Goal: Task Accomplishment & Management: Manage account settings

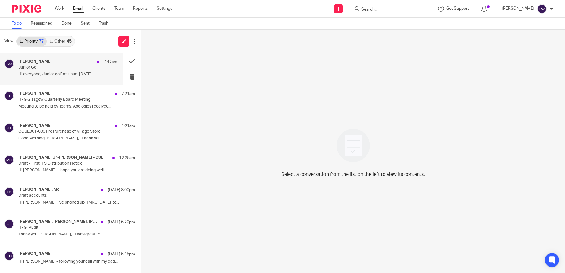
click at [58, 69] on p "Junior Golf" at bounding box center [57, 67] width 79 height 5
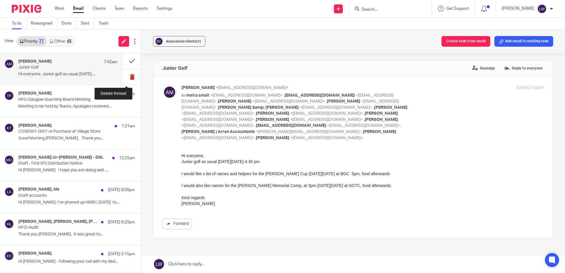
click at [125, 78] on button at bounding box center [132, 77] width 18 height 16
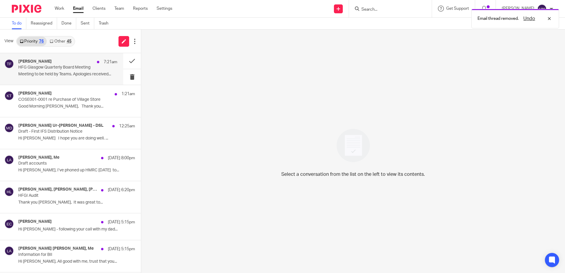
click at [63, 76] on p "Meeting to be held by Teams. Apologies received..." at bounding box center [67, 74] width 99 height 5
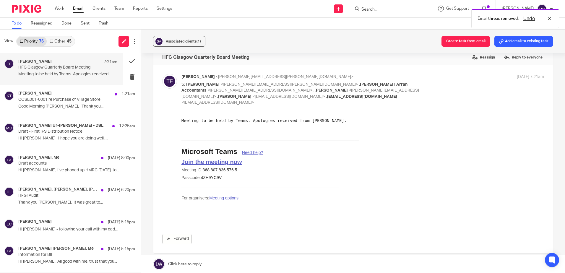
scroll to position [3, 0]
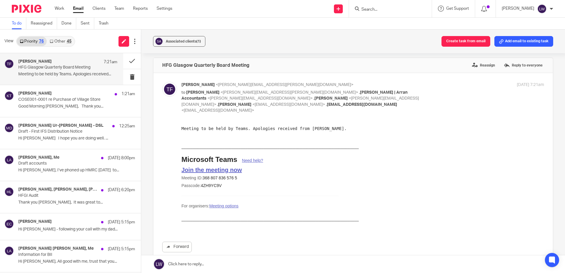
click at [51, 71] on div "Terri Ferris 7:21am HFG Glasgow Quarterly Board Meeting Meeting to be held by T…" at bounding box center [67, 69] width 99 height 20
click at [129, 78] on button at bounding box center [132, 77] width 18 height 16
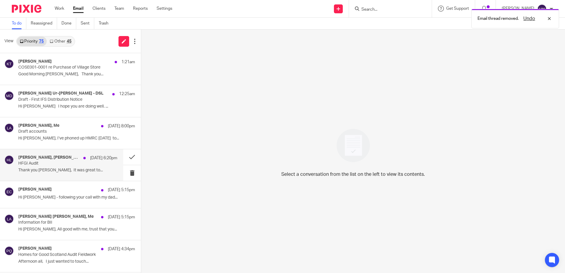
click at [36, 168] on p "Thank you Jez, It was great to..." at bounding box center [67, 170] width 99 height 5
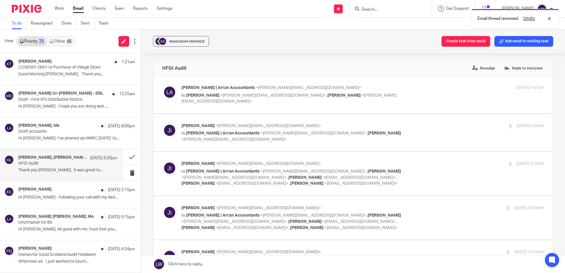
scroll to position [0, 0]
click at [124, 173] on button at bounding box center [132, 173] width 18 height 16
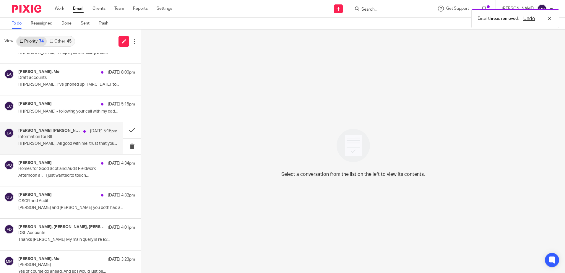
scroll to position [59, 0]
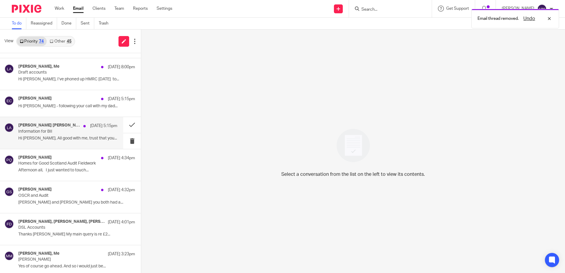
click at [58, 135] on div "Killian O'Sullivan, Me 20 Aug 5:15pm Information for BII Hi Lorna, All good wit…" at bounding box center [67, 133] width 99 height 20
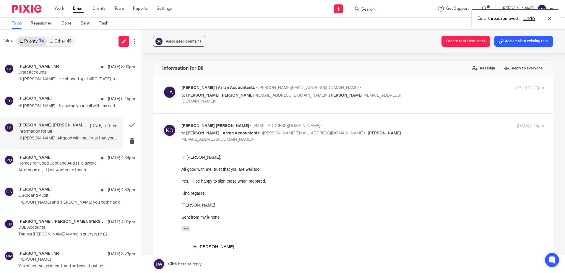
scroll to position [0, 0]
click at [54, 167] on div "Paula Queen 20 Aug 4:34pm Homes for Good Scotland Audit Fieldwork Afternoon all…" at bounding box center [67, 165] width 99 height 20
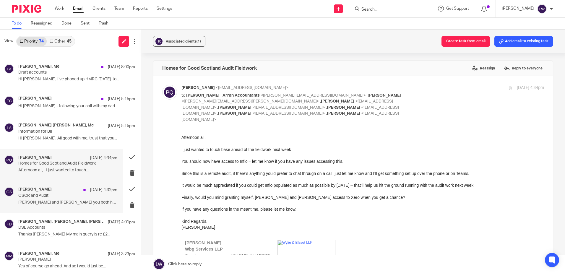
click at [53, 200] on p "Lorna and Vanessa Hope you both had a..." at bounding box center [67, 202] width 99 height 5
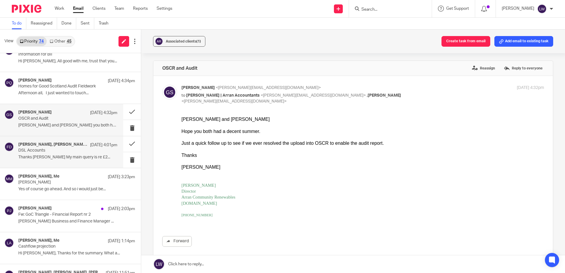
scroll to position [148, 0]
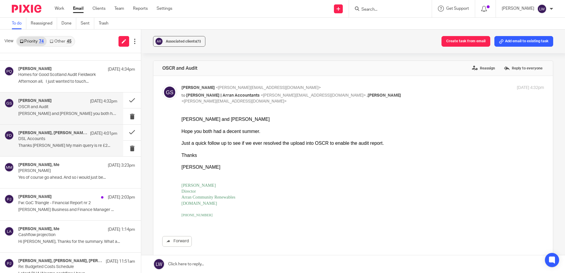
click at [44, 148] on p "Thanks Ian My main query is re £2..." at bounding box center [67, 145] width 99 height 5
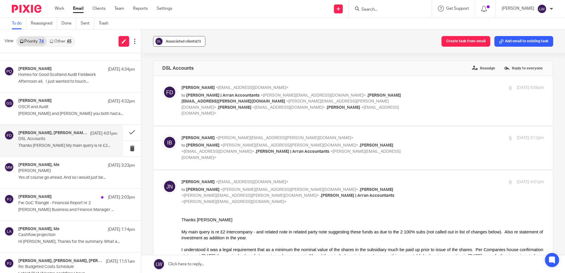
scroll to position [0, 0]
click at [175, 42] on span "Associated clients (1)" at bounding box center [183, 42] width 35 height 4
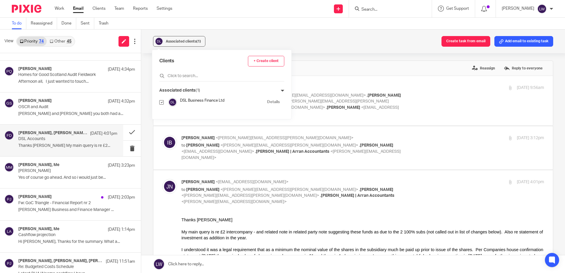
click at [234, 41] on div "Associated clients (1) Create task from email Add email to existing task" at bounding box center [353, 42] width 424 height 24
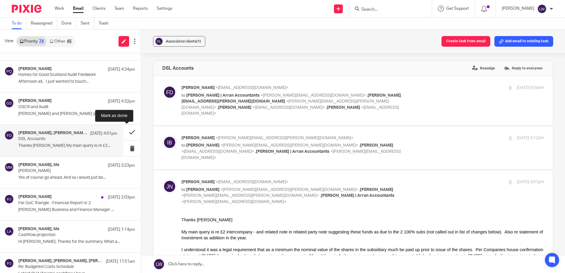
click at [123, 134] on button at bounding box center [132, 133] width 18 height 16
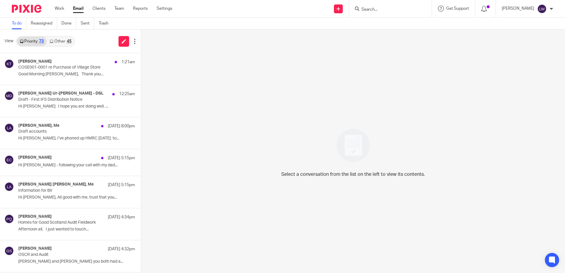
click at [61, 38] on link "Other 45" at bounding box center [60, 41] width 27 height 9
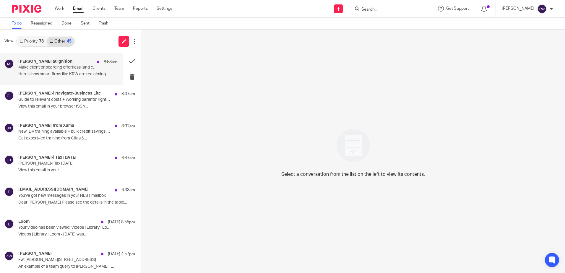
click at [59, 69] on p "Make client onboarding effortless (and compliant)" at bounding box center [57, 67] width 79 height 5
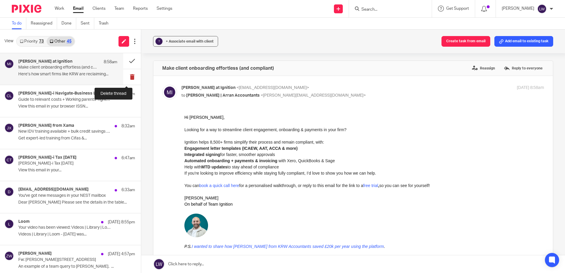
click at [127, 79] on button at bounding box center [132, 77] width 18 height 16
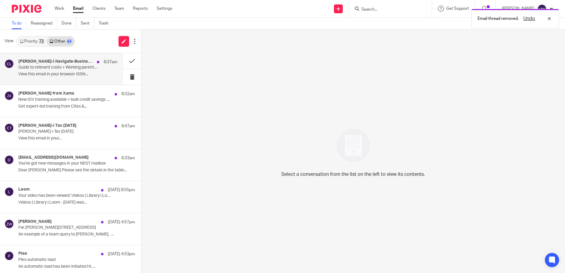
click at [57, 75] on p "View this email in your browser ISSN..." at bounding box center [67, 74] width 99 height 5
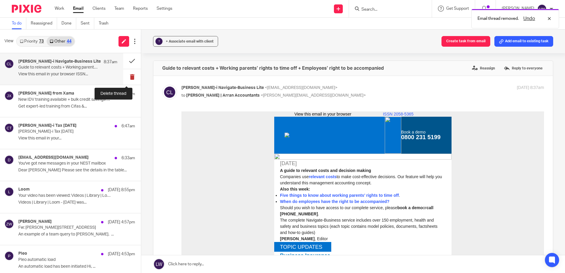
click at [128, 76] on button at bounding box center [132, 77] width 18 height 16
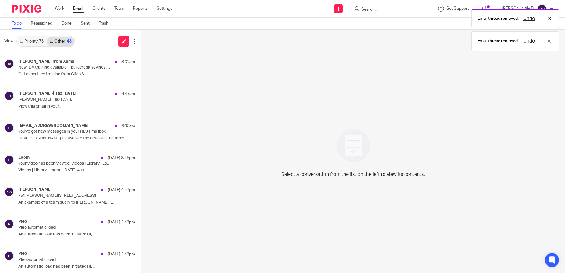
click at [51, 71] on div "Jacques from Xama 8:32am New IDV training available + bulk credit savings befor…" at bounding box center [76, 69] width 117 height 20
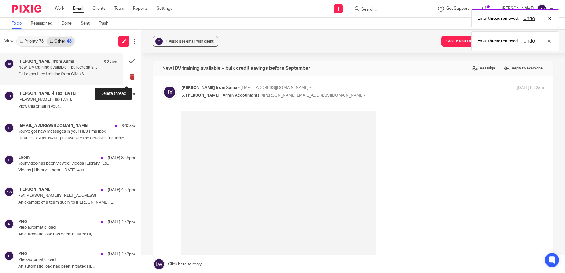
click at [126, 76] on button at bounding box center [132, 77] width 18 height 16
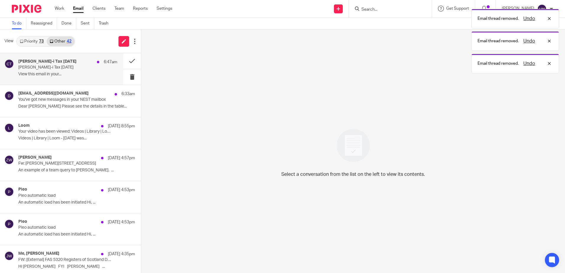
click at [49, 72] on p "View this email in your..." at bounding box center [67, 74] width 99 height 5
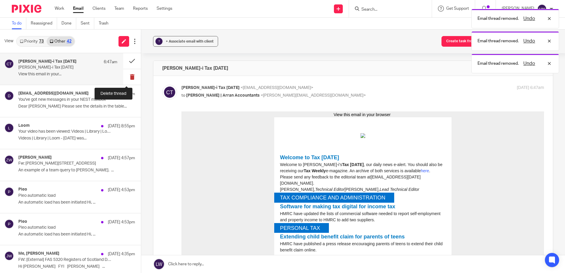
click at [128, 78] on button at bounding box center [132, 77] width 18 height 16
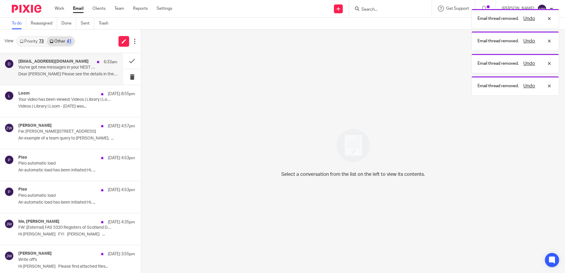
click at [55, 72] on p "Dear Lorna Please see the details in the table..." at bounding box center [67, 74] width 99 height 5
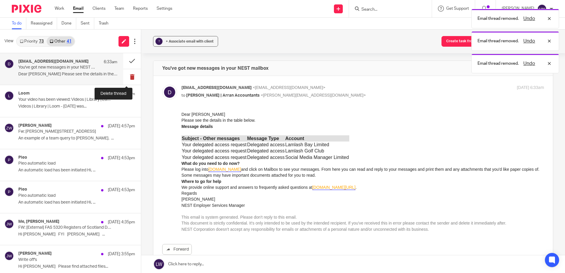
click at [124, 76] on button at bounding box center [132, 77] width 18 height 16
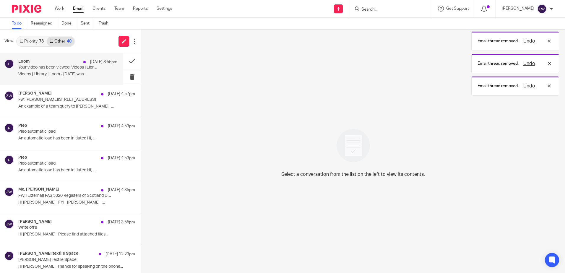
click at [49, 75] on p "Videos | Library | Loom - 20 August 2025 was..." at bounding box center [67, 74] width 99 height 5
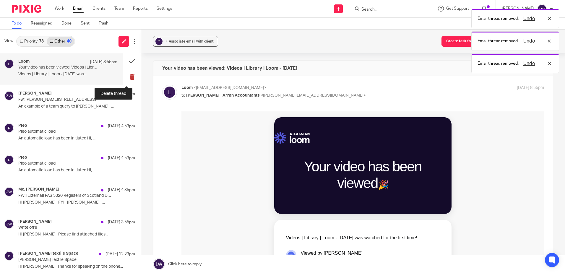
click at [127, 77] on button at bounding box center [132, 77] width 18 height 16
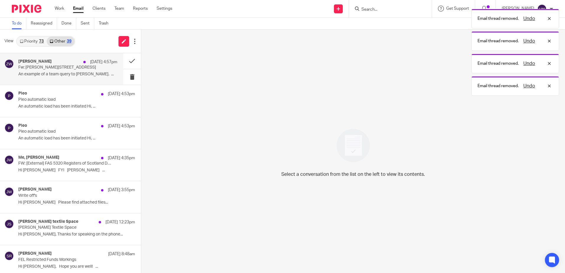
click at [60, 73] on p "An example of a team query to Alan. ..." at bounding box center [67, 74] width 99 height 5
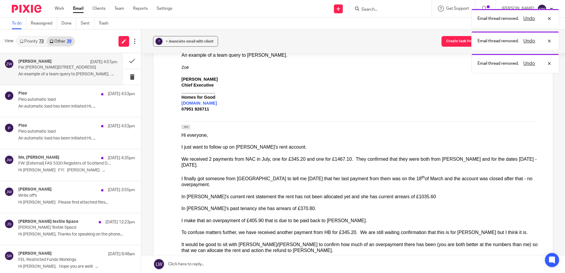
scroll to position [89, 0]
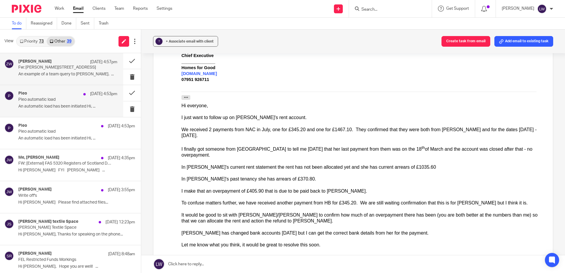
click at [76, 98] on p "Pleo automatic load" at bounding box center [57, 99] width 79 height 5
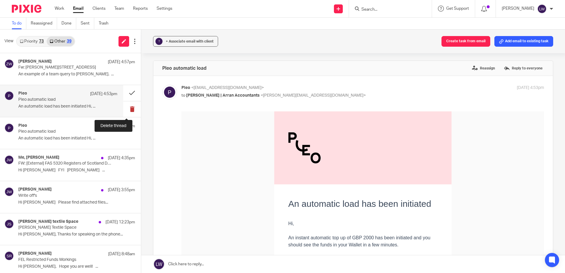
scroll to position [0, 0]
click at [129, 106] on button at bounding box center [132, 109] width 18 height 16
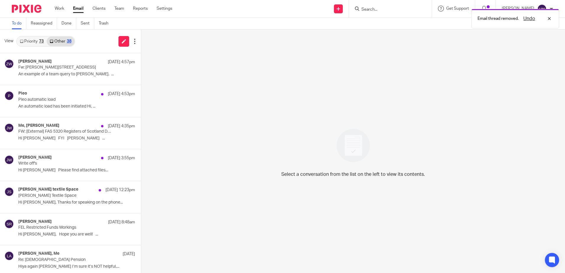
click at [20, 106] on p "An automatic load has been initiated Hi, ..." at bounding box center [76, 106] width 117 height 5
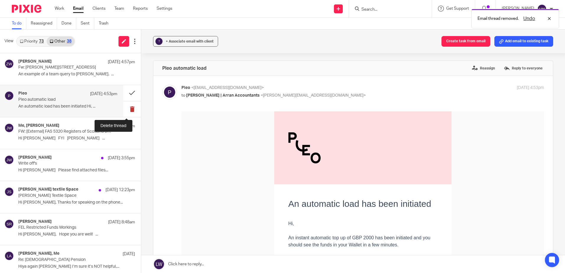
click at [125, 107] on button at bounding box center [132, 109] width 18 height 16
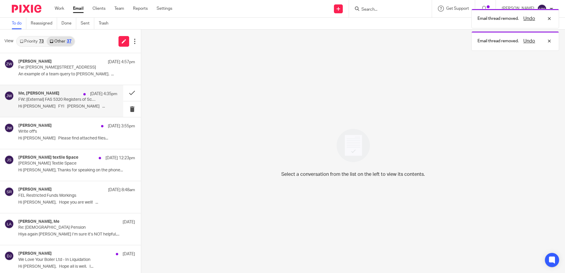
click at [69, 107] on p "Hi Lorna FYI Julie ..." at bounding box center [67, 106] width 99 height 5
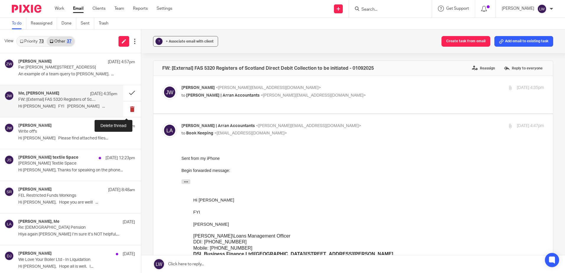
click at [125, 108] on button at bounding box center [132, 109] width 18 height 16
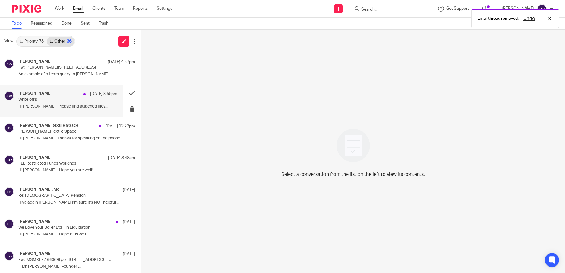
click at [60, 107] on p "Hi Lorna Please find attached files..." at bounding box center [67, 106] width 99 height 5
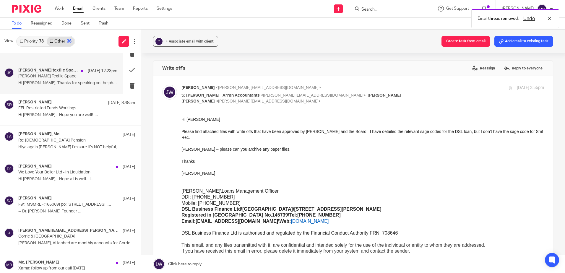
scroll to position [59, 0]
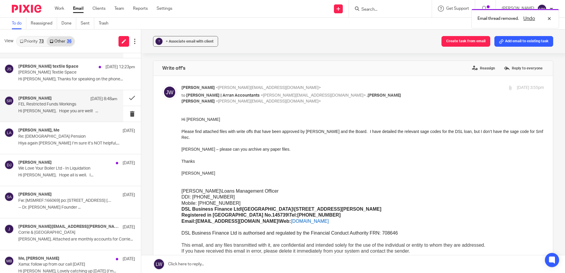
click at [58, 110] on p "Hi Lorna, Hope you are well! ..." at bounding box center [67, 111] width 99 height 5
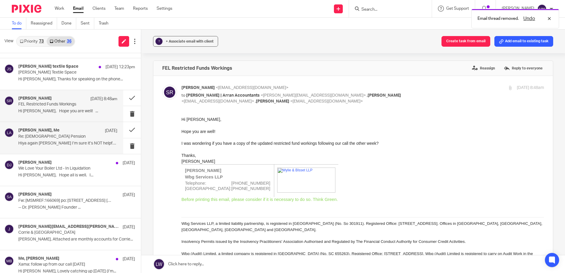
scroll to position [0, 0]
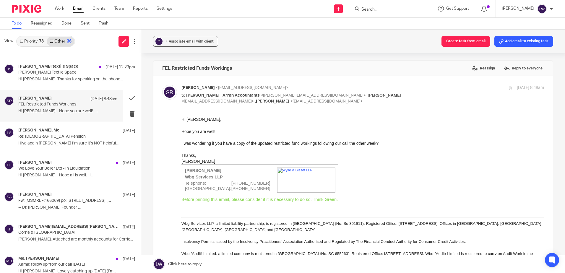
click at [90, 11] on ul "Work Email Clients Team Reports Settings" at bounding box center [118, 9] width 127 height 6
click at [101, 11] on link "Clients" at bounding box center [99, 9] width 13 height 6
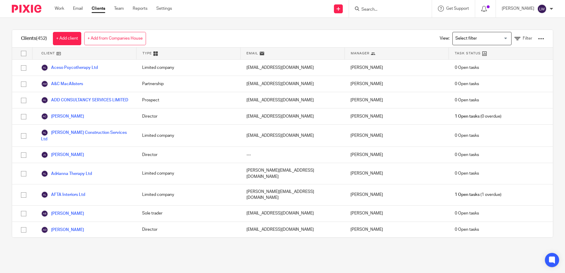
click at [538, 38] on div at bounding box center [541, 39] width 6 height 6
click at [495, 59] on link "Update dates using Companies House" at bounding box center [494, 60] width 82 height 9
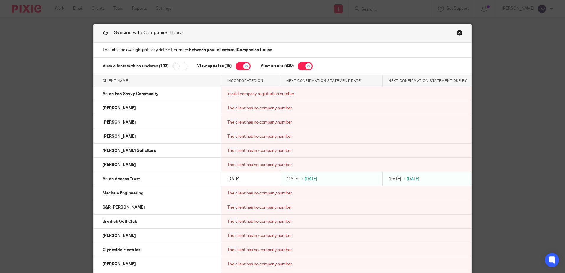
click at [298, 64] on input "checkbox" at bounding box center [305, 66] width 15 height 8
checkbox input "false"
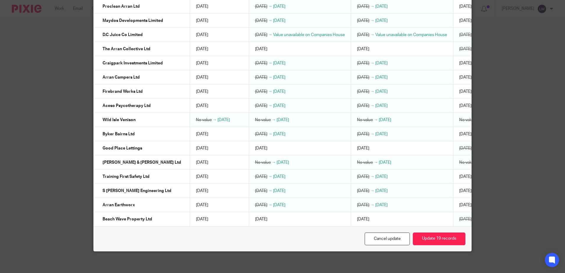
scroll to position [137, 0]
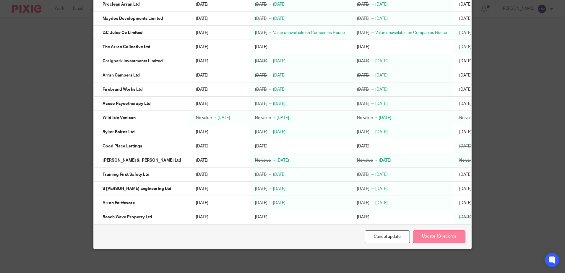
click at [441, 234] on button "Update 19 records" at bounding box center [439, 237] width 53 height 13
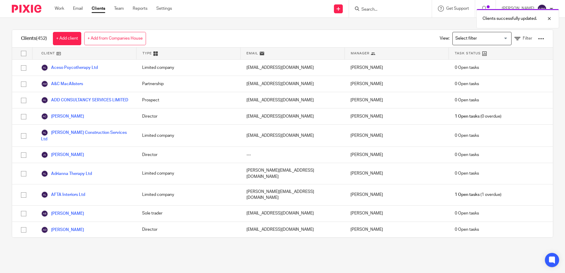
click at [398, 11] on div "Clients successfully updated." at bounding box center [421, 17] width 277 height 22
click at [391, 8] on div "Clients successfully updated." at bounding box center [421, 17] width 277 height 22
click at [382, 10] on div "Clients successfully updated." at bounding box center [421, 17] width 277 height 22
click at [550, 18] on div at bounding box center [545, 18] width 16 height 7
click at [371, 12] on input "Search" at bounding box center [387, 9] width 53 height 5
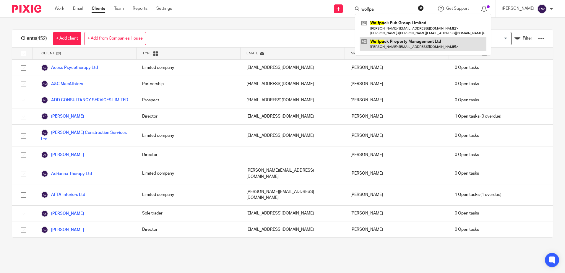
type input "wolfpa"
click at [396, 46] on link at bounding box center [423, 44] width 127 height 14
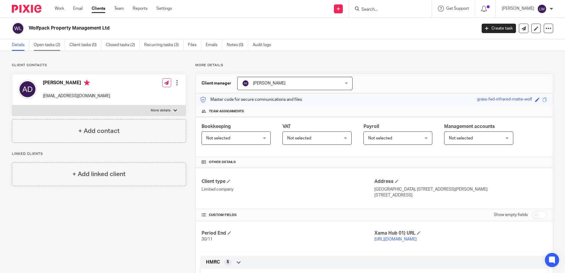
click at [51, 44] on link "Open tasks (2)" at bounding box center [49, 45] width 31 height 12
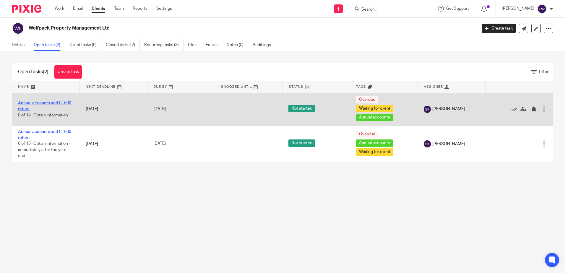
click at [61, 103] on link "Annual accounts and CT600 return" at bounding box center [44, 106] width 53 height 10
click at [521, 109] on icon at bounding box center [524, 109] width 6 height 6
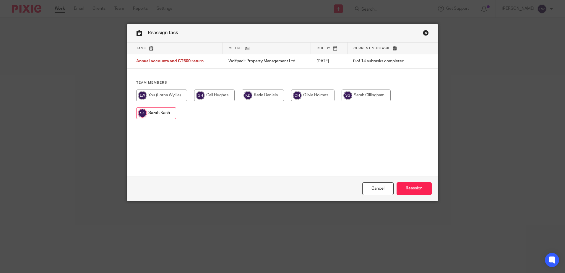
click at [169, 95] on input "radio" at bounding box center [161, 96] width 51 height 12
radio input "true"
click at [420, 186] on input "Reassign" at bounding box center [414, 188] width 35 height 13
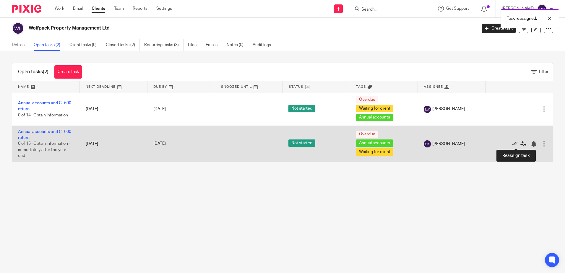
click at [521, 143] on icon at bounding box center [524, 144] width 6 height 6
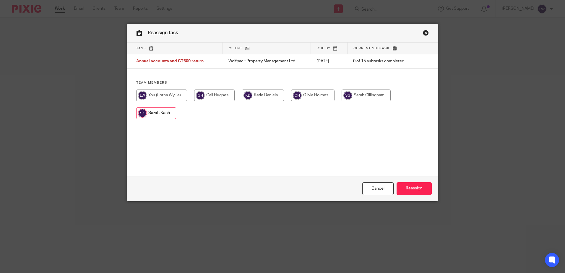
click at [170, 96] on input "radio" at bounding box center [161, 96] width 51 height 12
radio input "true"
click at [410, 188] on input "Reassign" at bounding box center [414, 188] width 35 height 13
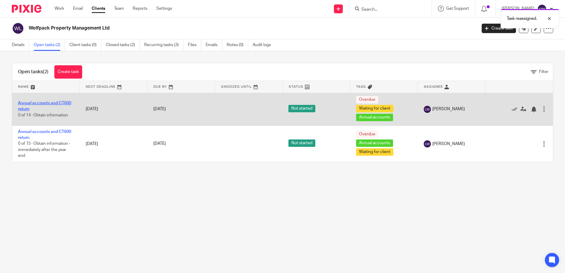
click at [46, 104] on link "Annual accounts and CT600 return" at bounding box center [44, 106] width 53 height 10
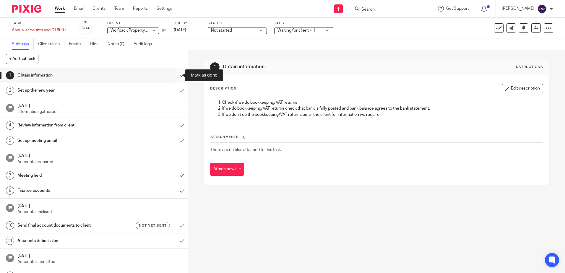
click at [174, 78] on input "submit" at bounding box center [94, 75] width 188 height 15
click at [175, 95] on input "submit" at bounding box center [94, 90] width 188 height 15
click at [175, 121] on input "submit" at bounding box center [94, 125] width 188 height 15
click at [177, 137] on input "submit" at bounding box center [94, 140] width 188 height 15
click at [177, 176] on input "submit" at bounding box center [94, 175] width 188 height 15
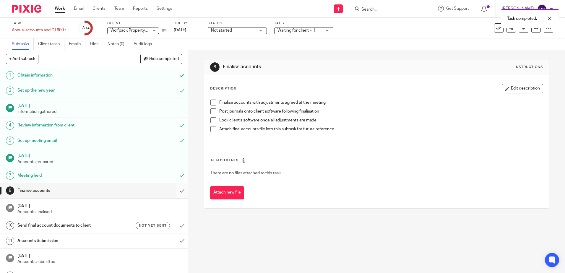
scroll to position [25, 0]
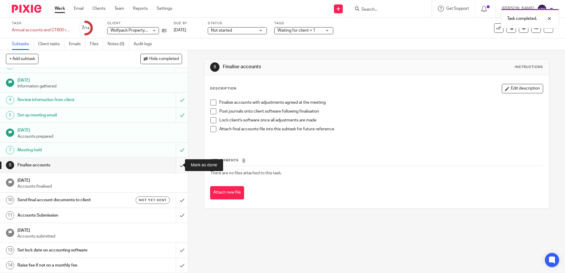
click at [175, 166] on input "submit" at bounding box center [94, 165] width 188 height 15
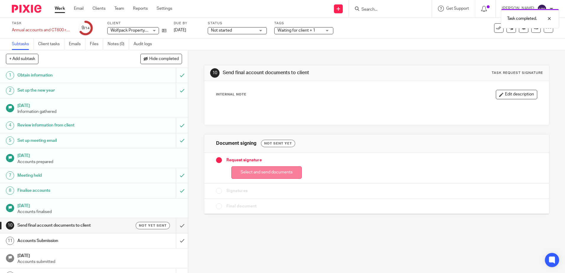
click at [275, 171] on button "Select and send documents" at bounding box center [266, 172] width 70 height 13
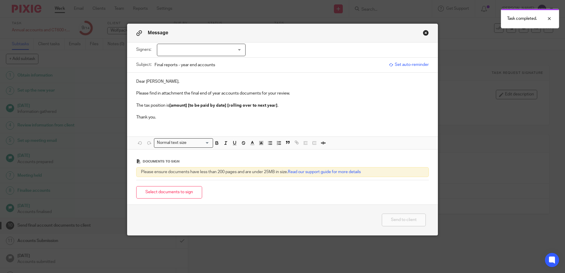
click at [198, 56] on div at bounding box center [201, 50] width 89 height 12
click at [171, 61] on span "[PERSON_NAME]" at bounding box center [181, 62] width 33 height 4
checkbox input "true"
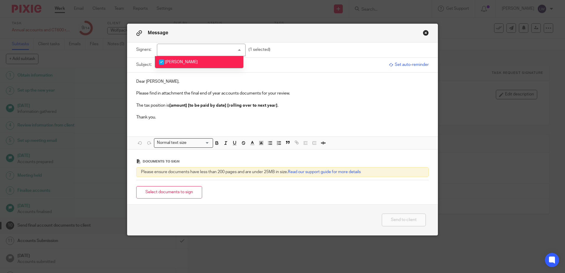
click at [423, 31] on button "Close modal" at bounding box center [426, 33] width 6 height 6
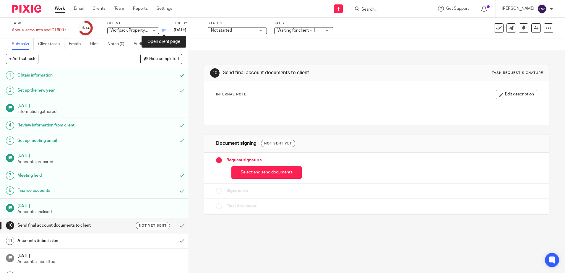
click at [164, 30] on icon at bounding box center [164, 30] width 4 height 4
click at [79, 10] on link "Email" at bounding box center [79, 9] width 10 height 6
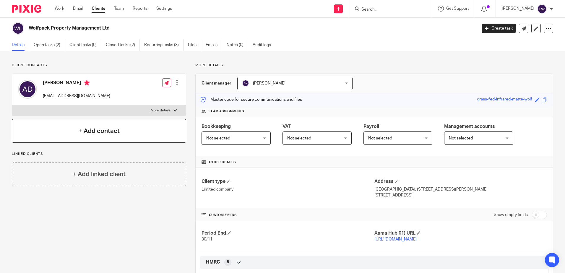
click at [101, 131] on h4 "+ Add contact" at bounding box center [98, 131] width 41 height 9
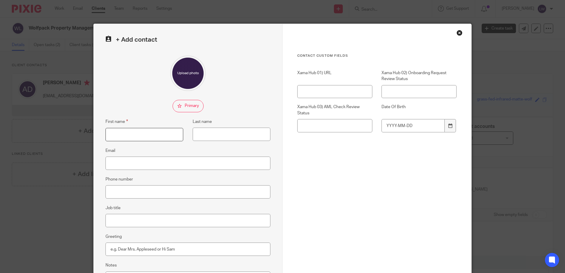
click at [135, 133] on input "First name" at bounding box center [145, 134] width 78 height 13
type input "[PERSON_NAME]"
type input "E"
type input "[PERSON_NAME]"
paste input "[PERSON_NAME][EMAIL_ADDRESS][DOMAIN_NAME]"
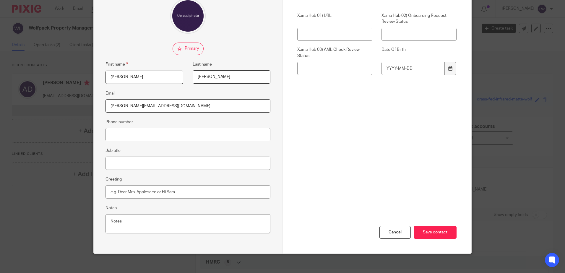
scroll to position [62, 0]
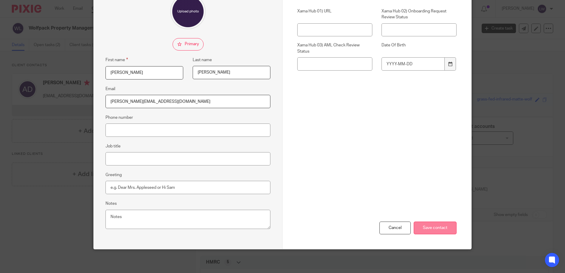
type input "[PERSON_NAME][EMAIL_ADDRESS][DOMAIN_NAME]"
click at [435, 230] on input "Save contact" at bounding box center [435, 228] width 43 height 13
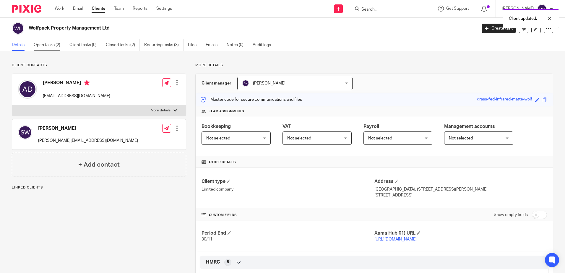
click at [55, 47] on link "Open tasks (2)" at bounding box center [49, 45] width 31 height 12
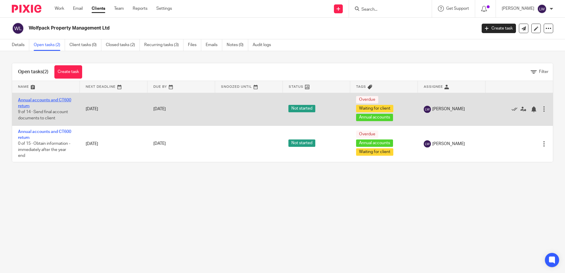
click at [51, 100] on link "Annual accounts and CT600 return" at bounding box center [44, 103] width 53 height 10
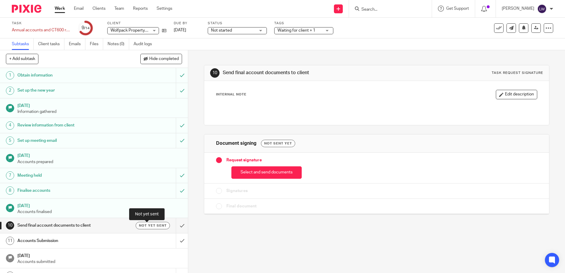
click at [150, 224] on span "Not yet sent" at bounding box center [153, 225] width 28 height 5
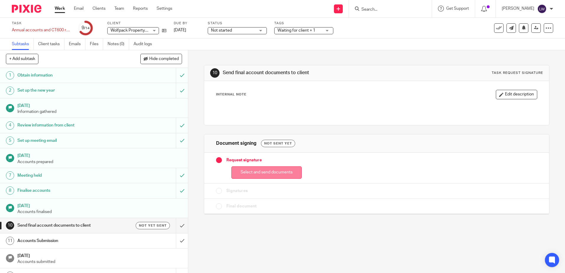
click at [271, 173] on button "Select and send documents" at bounding box center [266, 172] width 70 height 13
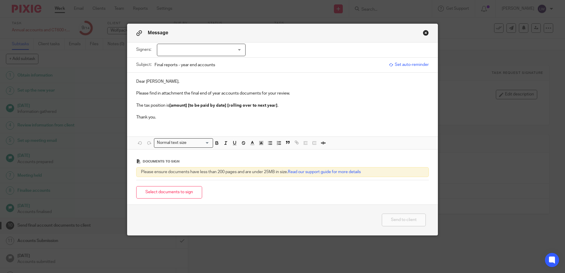
click at [180, 51] on div at bounding box center [201, 50] width 89 height 12
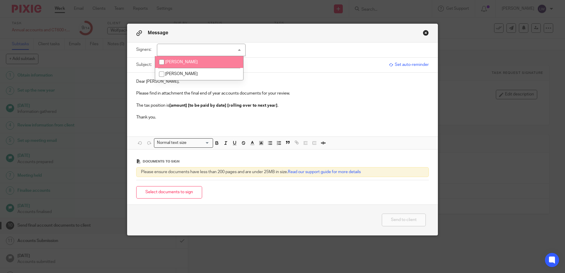
click at [162, 64] on input "checkbox" at bounding box center [161, 61] width 11 height 11
checkbox input "true"
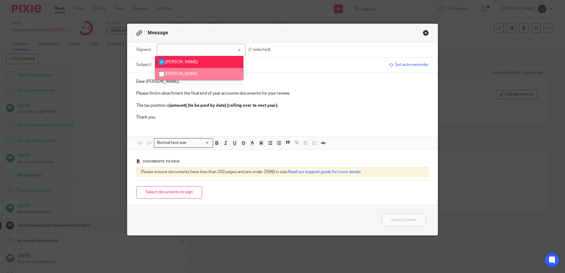
click at [162, 75] on input "checkbox" at bounding box center [161, 74] width 11 height 11
checkbox input "true"
click at [182, 126] on div "Dear Alan, Please find in attachment the final end of year accounts documents f…" at bounding box center [282, 111] width 310 height 77
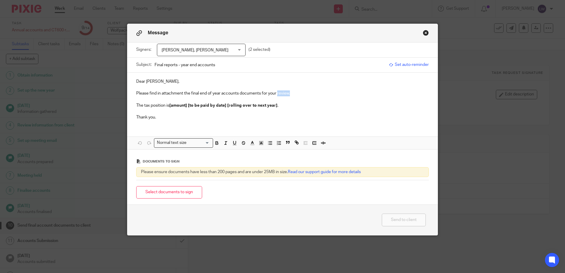
drag, startPoint x: 276, startPoint y: 93, endPoint x: 374, endPoint y: 95, distance: 98.8
click at [374, 95] on p "Please find in attachment the final end of year accounts documents for your rev…" at bounding box center [282, 93] width 293 height 6
drag, startPoint x: 169, startPoint y: 104, endPoint x: 304, endPoint y: 103, distance: 135.4
click at [304, 103] on p "The tax position is [amount] [to be paid by date] [rolling over to next year] ." at bounding box center [282, 106] width 293 height 6
drag, startPoint x: 148, startPoint y: 106, endPoint x: 184, endPoint y: 107, distance: 35.5
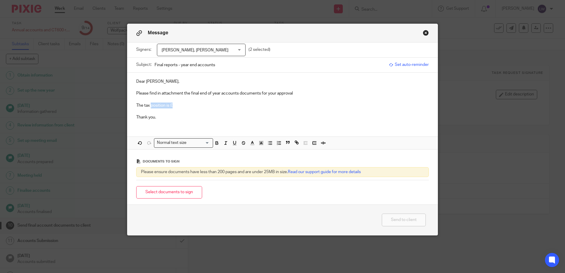
click at [175, 105] on p "The tax position is £" at bounding box center [282, 106] width 293 height 6
click at [177, 106] on p "The tax due is £" at bounding box center [282, 106] width 293 height 6
click at [174, 190] on button "Select documents to sign" at bounding box center [169, 192] width 66 height 13
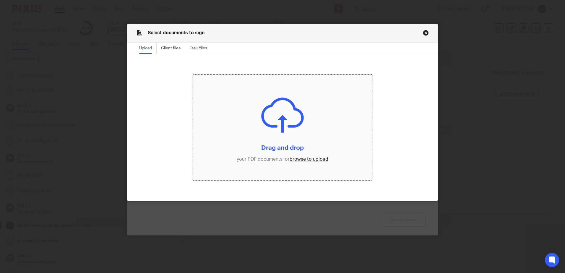
click at [302, 160] on input "file" at bounding box center [282, 128] width 180 height 106
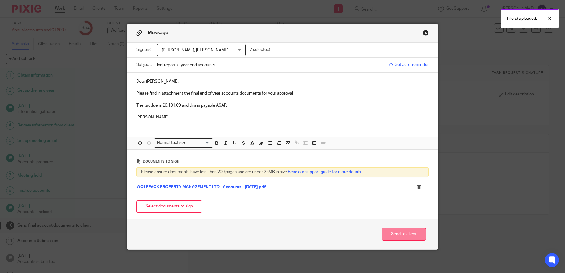
click at [399, 232] on button "Send to client" at bounding box center [404, 234] width 44 height 13
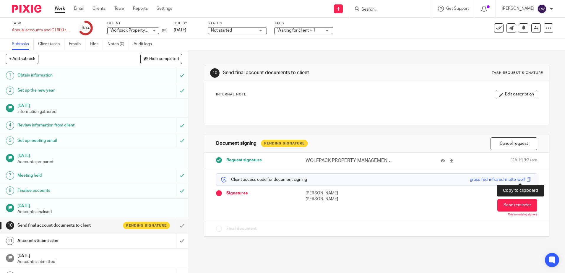
click at [527, 182] on span at bounding box center [529, 179] width 4 height 4
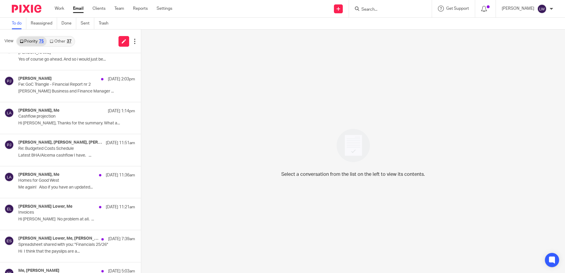
scroll to position [296, 0]
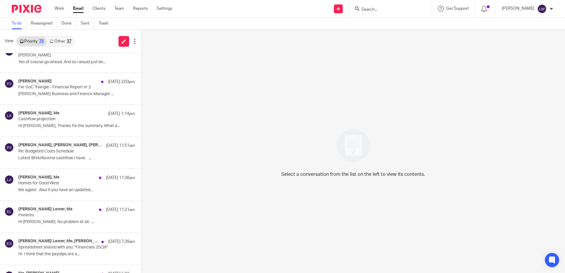
click at [64, 43] on link "Other 37" at bounding box center [60, 41] width 27 height 9
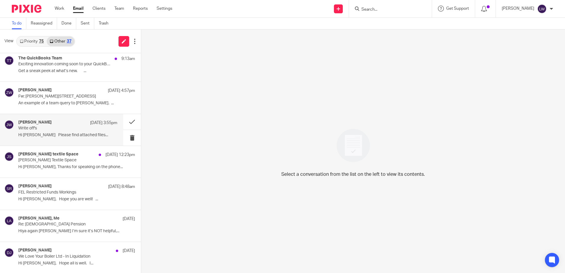
scroll to position [0, 0]
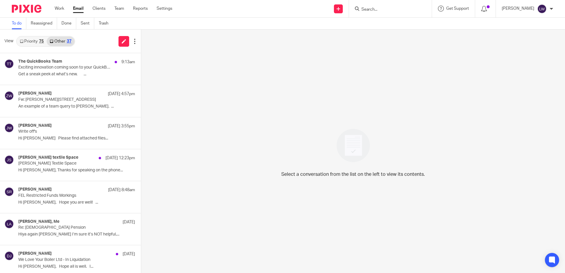
click at [36, 42] on link "Priority 75" at bounding box center [32, 41] width 30 height 9
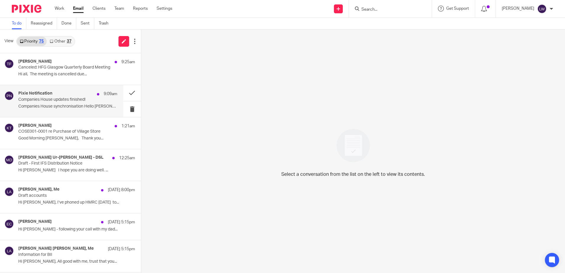
click at [69, 106] on p "Companies House synchronisation Hello Lorna..." at bounding box center [67, 106] width 99 height 5
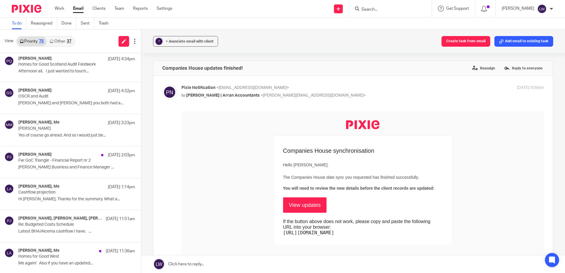
scroll to position [237, 0]
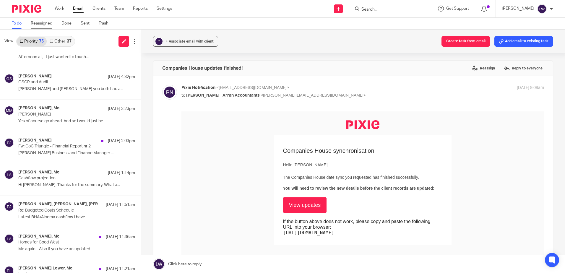
click at [35, 24] on link "Reassigned" at bounding box center [44, 24] width 26 height 12
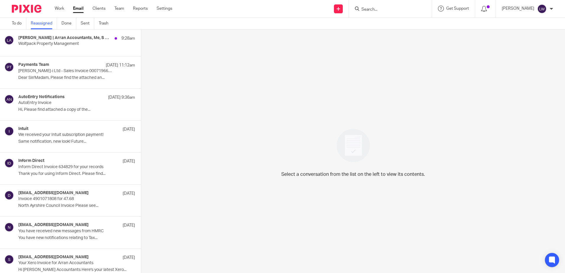
click at [65, 48] on div "[PERSON_NAME] | Arran Accountants, Me, S W, [PERSON_NAME] 9:28am Wolfpack Prope…" at bounding box center [76, 42] width 117 height 15
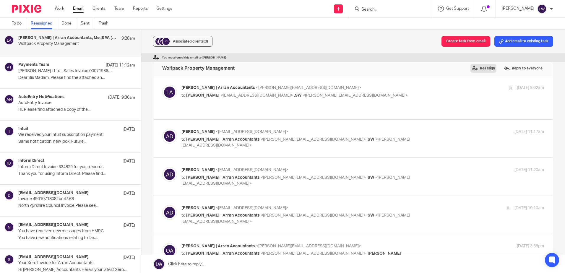
click at [475, 66] on label "Reassign" at bounding box center [484, 68] width 26 height 9
radio input "true"
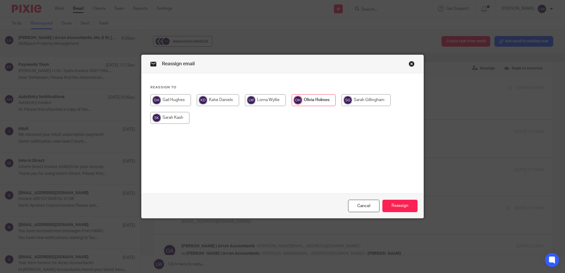
click at [255, 100] on input "radio" at bounding box center [265, 100] width 41 height 12
radio input "true"
radio input "false"
click at [408, 207] on button "Reassign" at bounding box center [400, 206] width 35 height 13
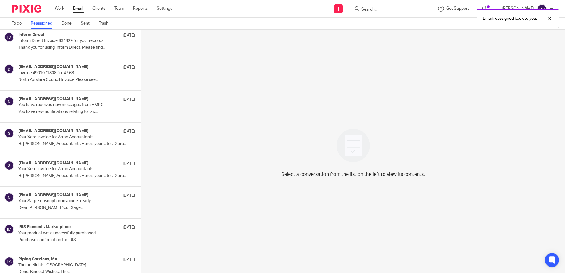
scroll to position [109, 0]
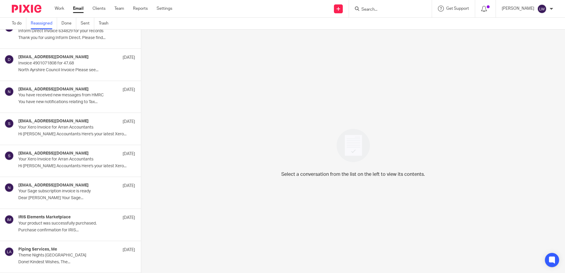
click at [44, 253] on p "Theme Nights [GEOGRAPHIC_DATA]" at bounding box center [64, 255] width 93 height 5
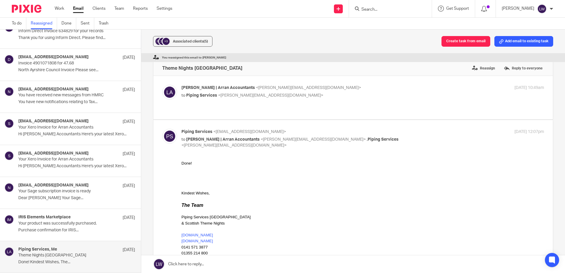
scroll to position [0, 0]
click at [15, 23] on link "To do" at bounding box center [19, 24] width 14 height 12
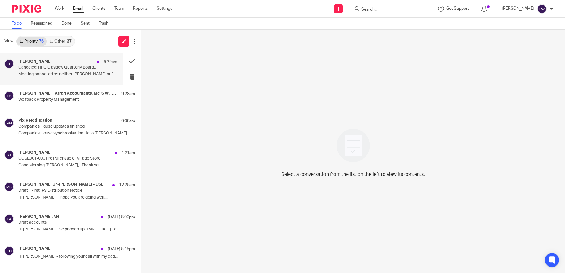
click at [61, 72] on p "Meeting cancelled as neither [PERSON_NAME] or [PERSON_NAME] can..." at bounding box center [67, 74] width 99 height 5
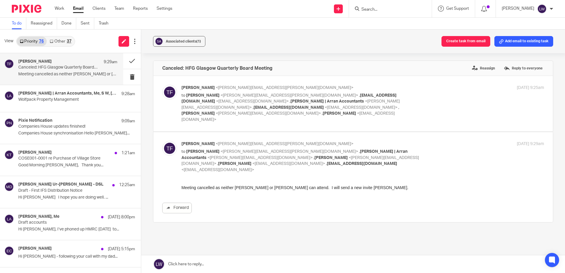
click at [78, 7] on link "Email" at bounding box center [78, 9] width 11 height 6
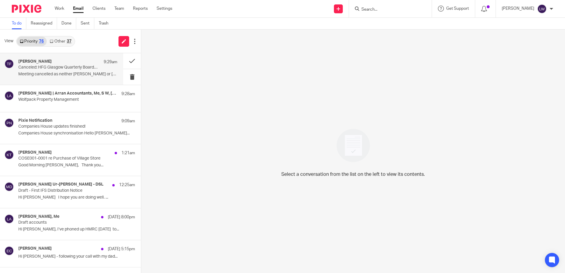
click at [59, 72] on p "Meeting cancelled as neither [PERSON_NAME] or [PERSON_NAME] can..." at bounding box center [67, 74] width 99 height 5
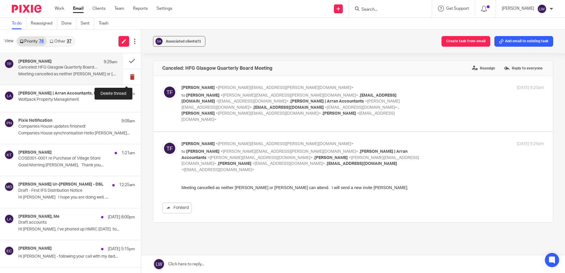
click at [128, 77] on button at bounding box center [132, 77] width 18 height 16
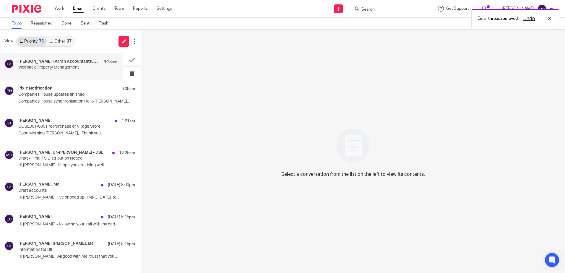
click at [49, 73] on div "[PERSON_NAME] | Arran Accountants, Me, S W, [PERSON_NAME] 9:28am Wolfpack Prope…" at bounding box center [67, 66] width 99 height 15
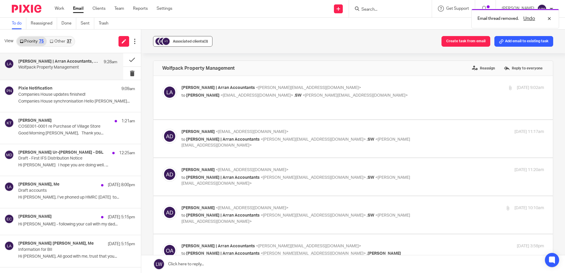
click at [184, 44] on div "Associated clients (3)" at bounding box center [190, 41] width 35 height 6
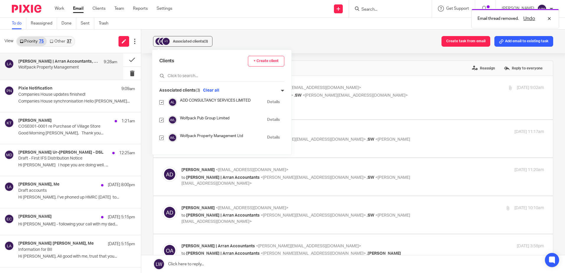
click at [161, 103] on input "checkbox" at bounding box center [161, 102] width 4 height 4
checkbox input "false"
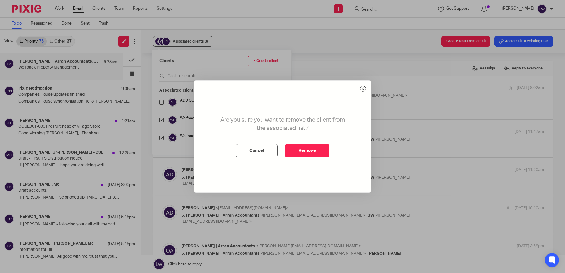
click at [302, 149] on button "Remove" at bounding box center [307, 150] width 45 height 13
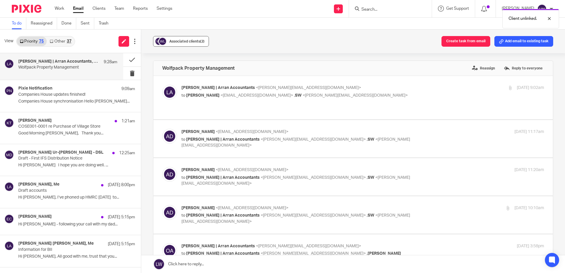
click at [182, 44] on div "Associated clients (2)" at bounding box center [186, 41] width 35 height 6
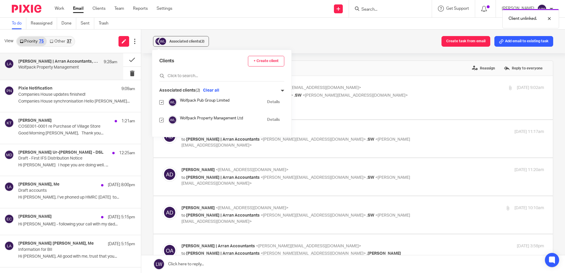
click at [163, 102] on input "checkbox" at bounding box center [161, 102] width 4 height 4
checkbox input "false"
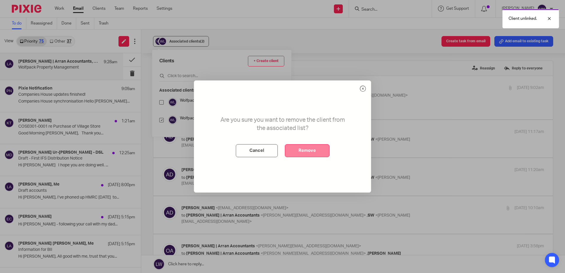
click at [308, 150] on button "Remove" at bounding box center [307, 150] width 45 height 13
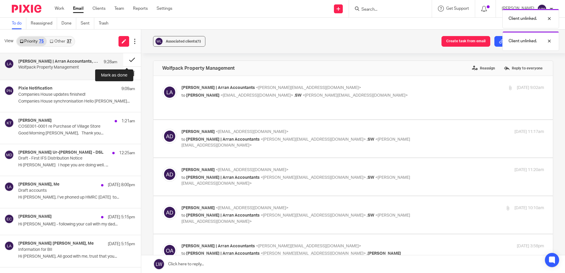
click at [124, 60] on button at bounding box center [132, 59] width 18 height 13
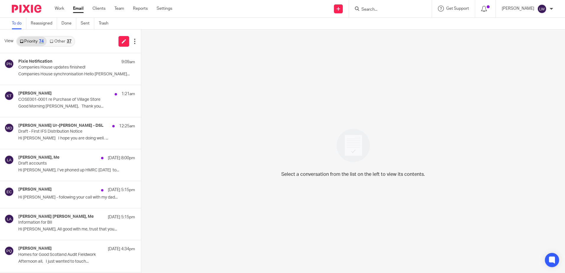
click at [77, 9] on link "Email" at bounding box center [78, 9] width 11 height 6
click at [98, 9] on link "Clients" at bounding box center [99, 9] width 13 height 6
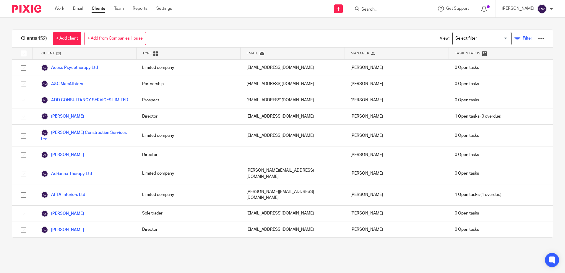
click at [523, 40] on span "Filter" at bounding box center [527, 38] width 9 height 4
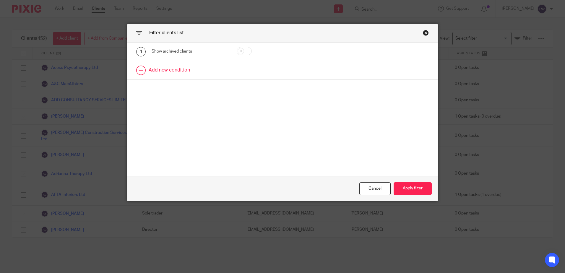
click at [160, 72] on link at bounding box center [282, 70] width 310 height 18
click at [165, 74] on div "Field" at bounding box center [184, 72] width 57 height 12
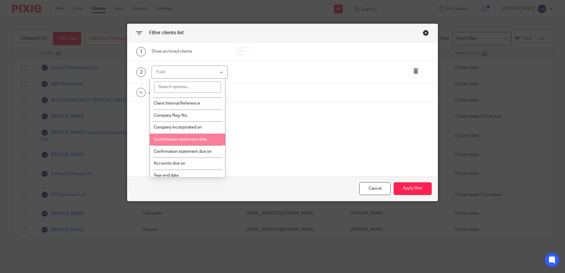
scroll to position [148, 0]
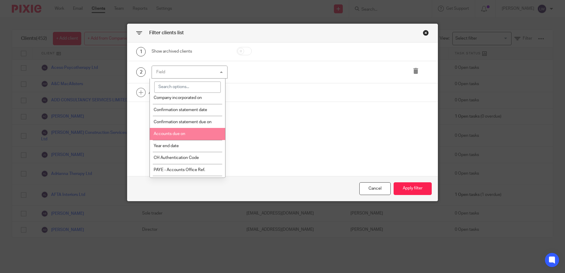
click at [185, 135] on span "Accounts due on" at bounding box center [170, 134] width 32 height 4
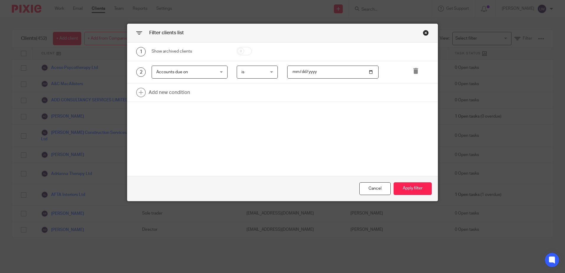
click at [266, 71] on span "is" at bounding box center [256, 72] width 29 height 12
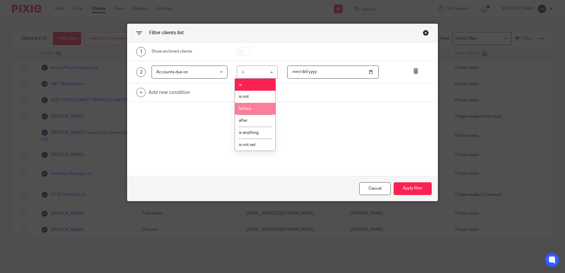
click at [256, 108] on li "before" at bounding box center [255, 109] width 41 height 12
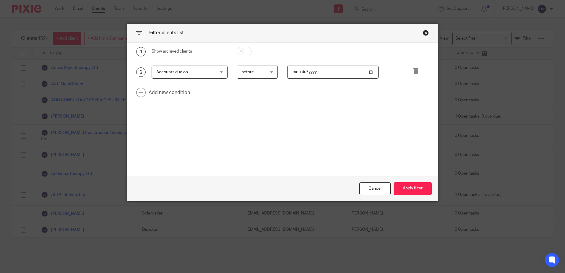
click at [367, 72] on input "date" at bounding box center [332, 72] width 91 height 13
type input "2025-09-12"
click at [412, 188] on button "Apply filter" at bounding box center [413, 188] width 38 height 13
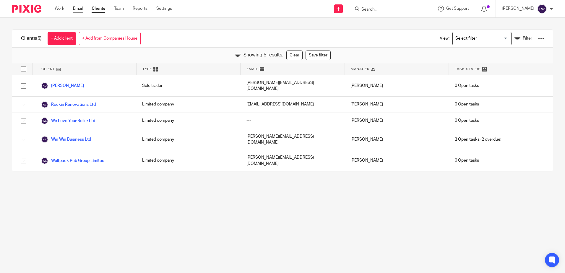
click at [76, 10] on link "Email" at bounding box center [78, 9] width 10 height 6
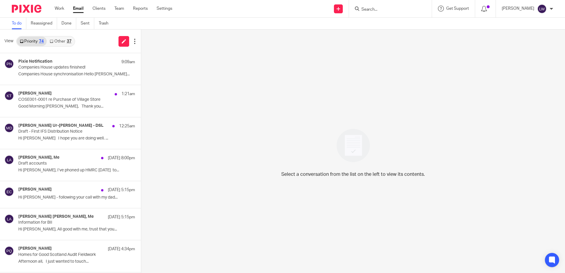
click at [77, 12] on link "Email" at bounding box center [78, 9] width 11 height 6
click at [60, 44] on link "Other 37" at bounding box center [60, 41] width 27 height 9
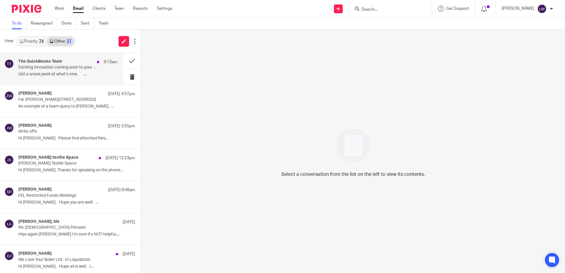
click at [57, 69] on p "Exciting innovation coming soon to your QuickBooks" at bounding box center [57, 67] width 79 height 5
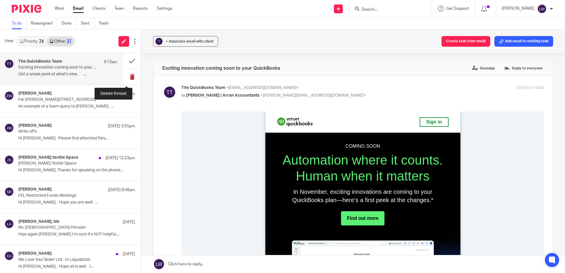
click at [129, 77] on button at bounding box center [132, 77] width 18 height 16
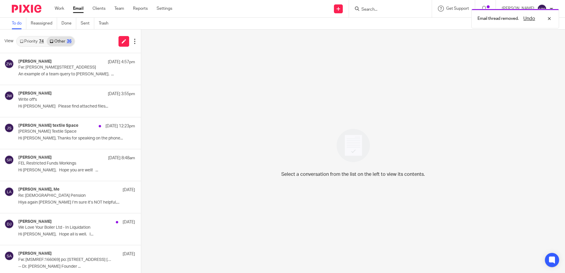
click at [31, 42] on link "Priority 74" at bounding box center [32, 41] width 30 height 9
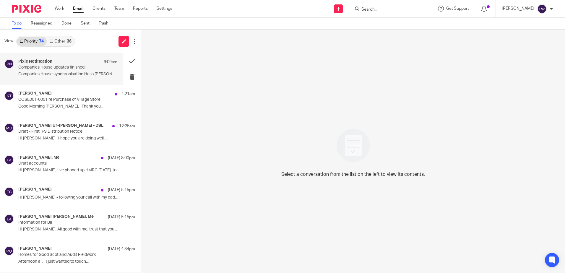
click at [64, 69] on p "Companies House updates finished!" at bounding box center [57, 67] width 79 height 5
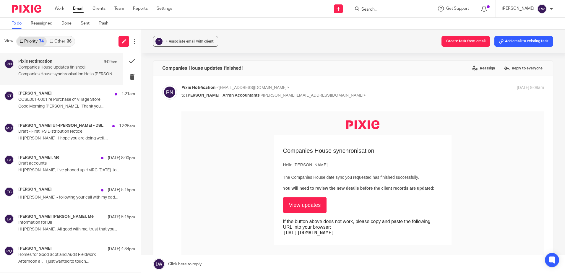
click at [381, 10] on input "Search" at bounding box center [387, 9] width 53 height 5
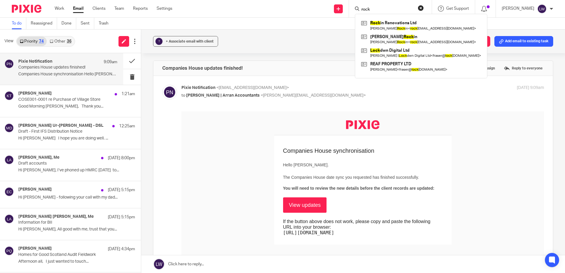
type input "rock"
click button "submit" at bounding box center [0, 0] width 0 height 0
click at [406, 25] on link at bounding box center [421, 26] width 123 height 14
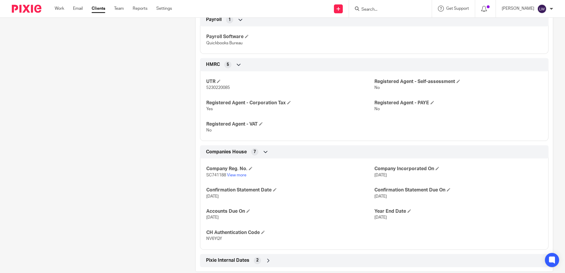
scroll to position [253, 0]
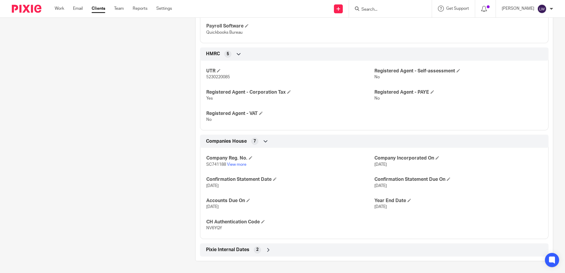
click at [265, 251] on icon at bounding box center [268, 250] width 6 height 6
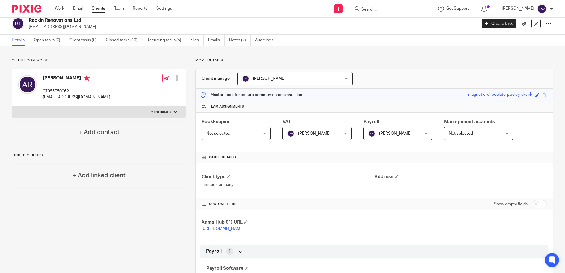
scroll to position [0, 0]
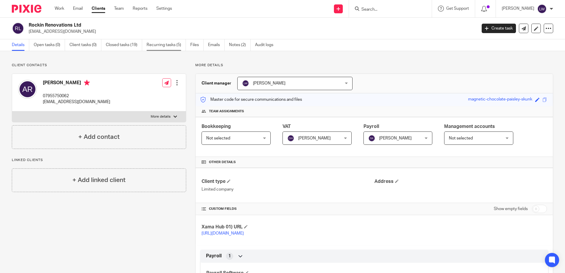
click at [163, 45] on link "Recurring tasks (5)" at bounding box center [166, 45] width 39 height 12
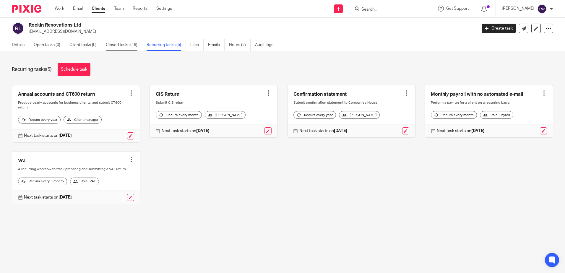
click at [123, 45] on link "Closed tasks (19)" at bounding box center [124, 45] width 36 height 12
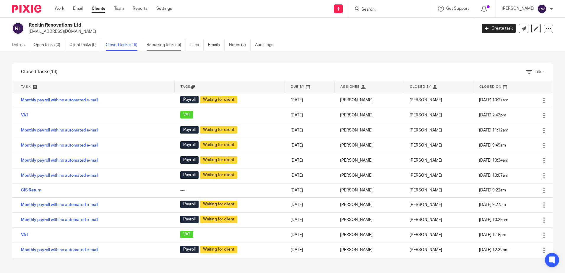
click at [168, 45] on link "Recurring tasks (5)" at bounding box center [166, 45] width 39 height 12
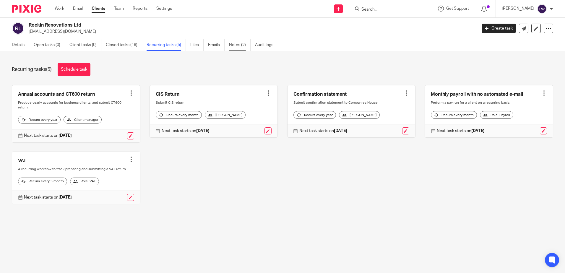
click at [238, 47] on link "Notes (2)" at bounding box center [240, 45] width 22 height 12
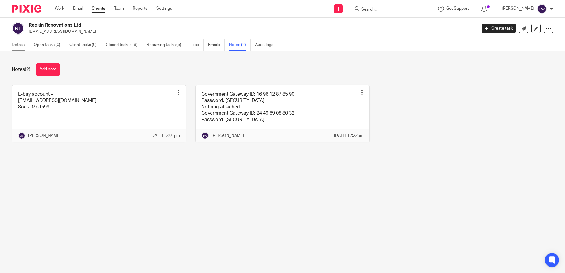
click at [23, 43] on link "Details" at bounding box center [20, 45] width 17 height 12
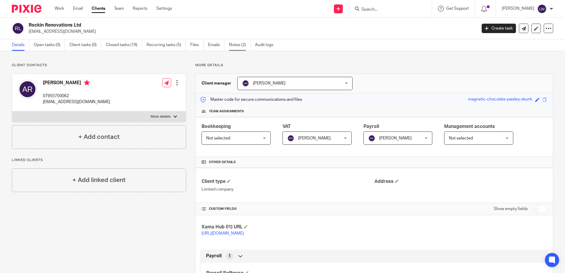
click at [246, 47] on link "Notes (2)" at bounding box center [240, 45] width 22 height 12
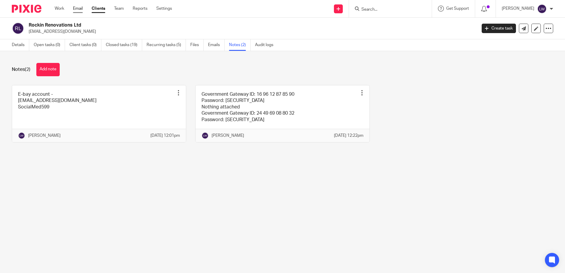
click at [77, 11] on link "Email" at bounding box center [78, 9] width 10 height 6
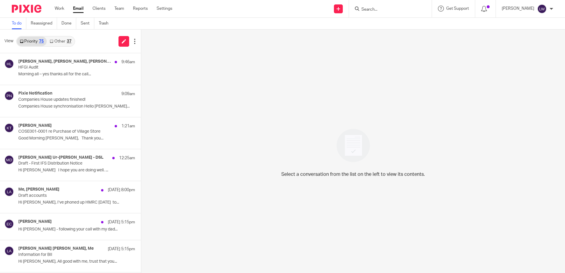
click at [68, 36] on div "Priority 75 Other 37" at bounding box center [45, 41] width 59 height 11
click at [24, 40] on link "Priority 75" at bounding box center [32, 41] width 30 height 9
click at [48, 69] on p "HFGI Audit" at bounding box center [57, 67] width 79 height 5
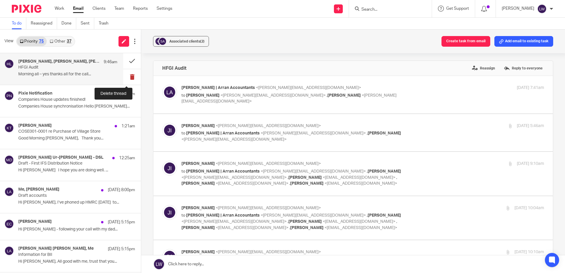
click at [126, 75] on button at bounding box center [132, 77] width 18 height 16
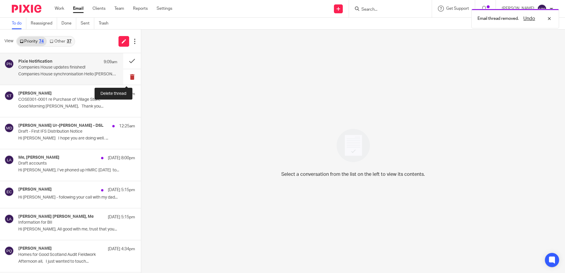
click at [128, 76] on button at bounding box center [132, 77] width 18 height 16
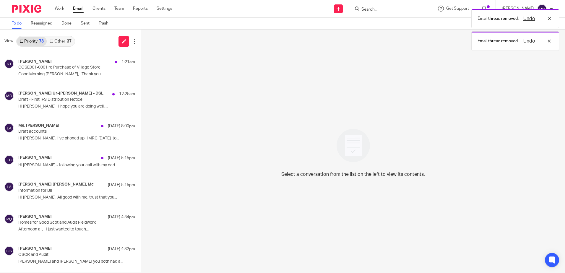
click at [60, 41] on link "Other 37" at bounding box center [60, 41] width 27 height 9
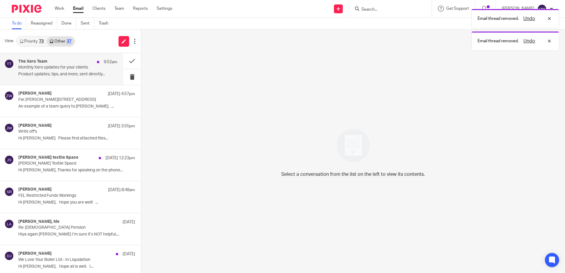
click at [53, 68] on p "Monthly Xero updates for your clients" at bounding box center [57, 67] width 79 height 5
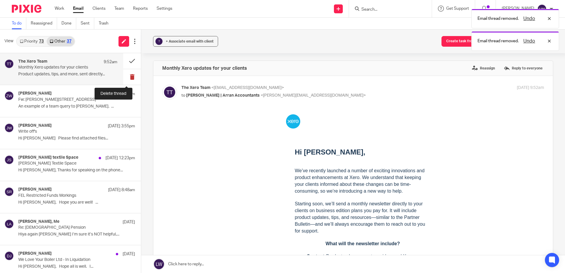
click at [125, 76] on button at bounding box center [132, 77] width 18 height 16
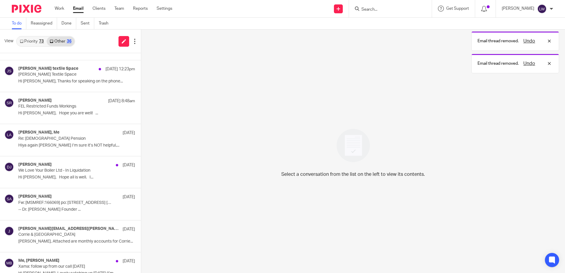
scroll to position [59, 0]
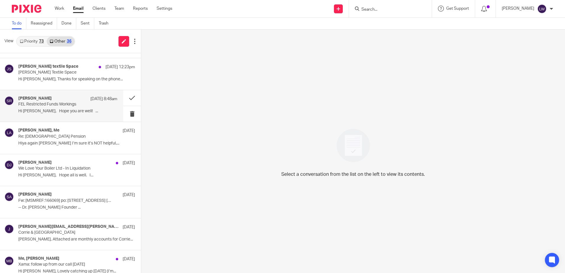
click at [59, 106] on p "FEL Restricted Funds Workings" at bounding box center [57, 104] width 79 height 5
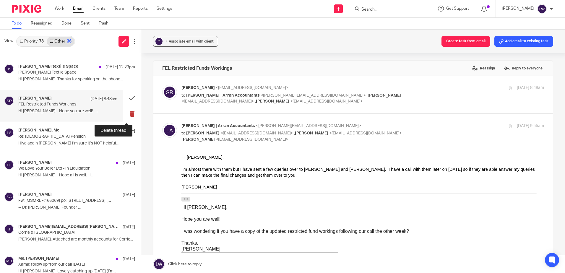
scroll to position [0, 0]
click at [126, 112] on button at bounding box center [132, 114] width 18 height 16
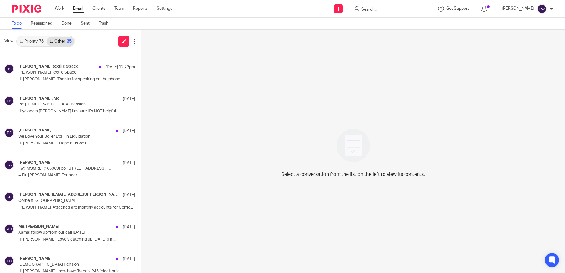
click at [30, 43] on link "Priority 73" at bounding box center [32, 41] width 30 height 9
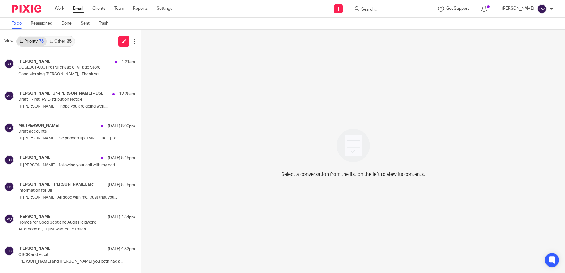
click at [78, 6] on link "Email" at bounding box center [78, 9] width 11 height 6
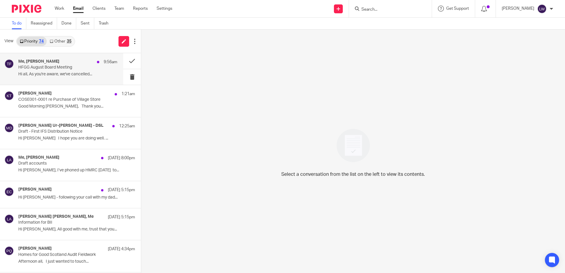
click at [33, 78] on div "Me, [PERSON_NAME] 9:56am HFGG August Board Meeting Hi all, As you're aware, we'…" at bounding box center [67, 69] width 99 height 20
click at [125, 76] on button at bounding box center [132, 77] width 18 height 16
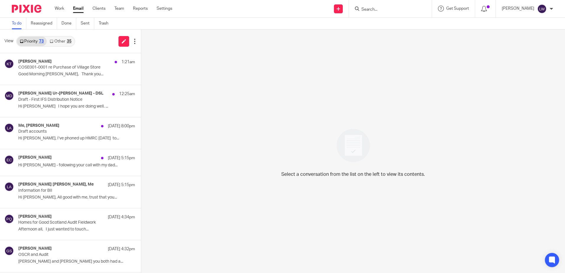
click at [387, 12] on input "Search" at bounding box center [387, 9] width 53 height 5
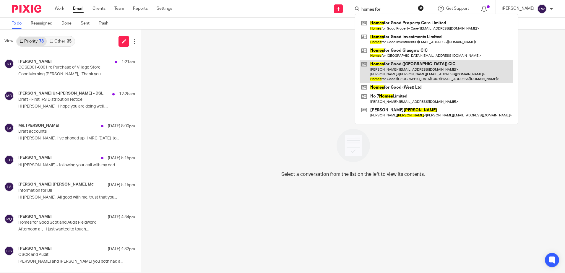
type input "homes for"
click at [405, 70] on link at bounding box center [437, 71] width 154 height 23
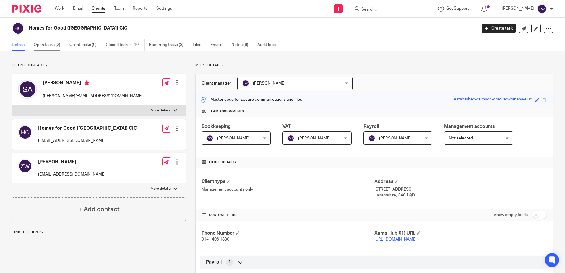
click at [43, 45] on link "Open tasks (2)" at bounding box center [49, 45] width 31 height 12
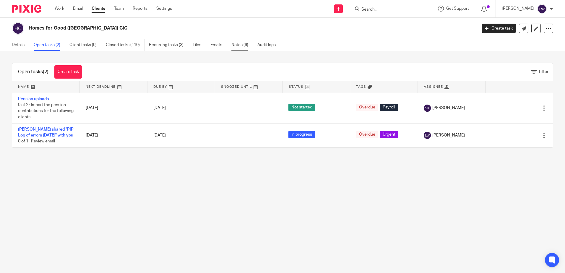
click at [240, 46] on link "Notes (6)" at bounding box center [242, 45] width 22 height 12
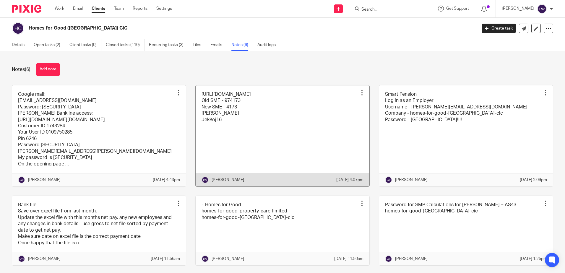
scroll to position [26, 0]
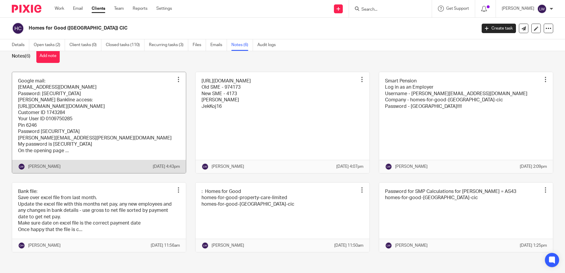
click at [129, 115] on link at bounding box center [99, 122] width 174 height 101
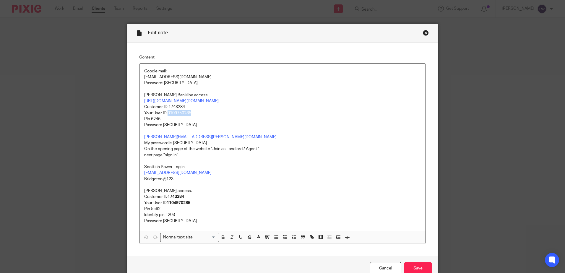
drag, startPoint x: 166, startPoint y: 113, endPoint x: 198, endPoint y: 113, distance: 32.2
click at [198, 113] on p "Your User ID 0109750285" at bounding box center [282, 113] width 277 height 6
copy p "0109750285"
drag, startPoint x: 166, startPoint y: 106, endPoint x: 196, endPoint y: 106, distance: 30.2
click at [196, 106] on p "Customer ID 1743284" at bounding box center [282, 107] width 277 height 6
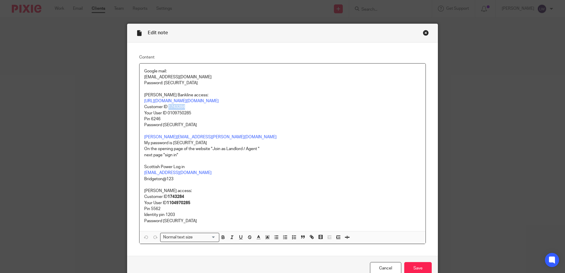
copy p "1743284"
drag, startPoint x: 165, startPoint y: 113, endPoint x: 191, endPoint y: 111, distance: 26.1
click at [191, 111] on p "Your User ID 0109750285" at bounding box center [282, 113] width 277 height 6
copy p "0109750285"
click at [203, 128] on p at bounding box center [282, 131] width 277 height 6
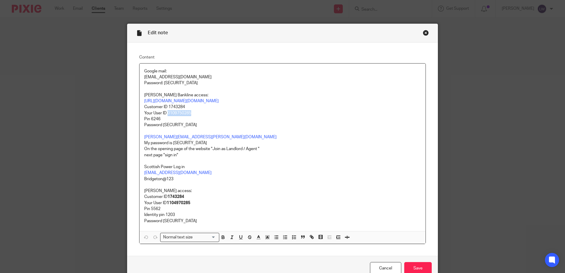
drag, startPoint x: 167, startPoint y: 112, endPoint x: 190, endPoint y: 114, distance: 23.4
click at [190, 114] on p "Your User ID 0109750285" at bounding box center [282, 113] width 277 height 6
copy p "0109750285"
click at [202, 125] on p "Password Elmwood197511" at bounding box center [282, 125] width 277 height 6
click at [414, 263] on input "Save" at bounding box center [417, 268] width 27 height 13
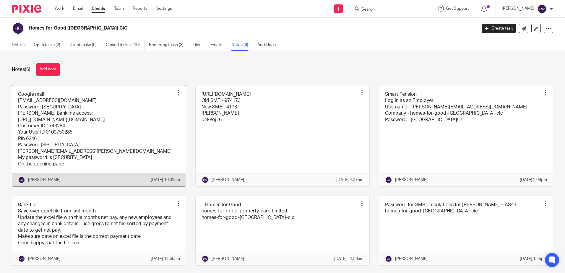
click at [87, 129] on link at bounding box center [99, 135] width 174 height 101
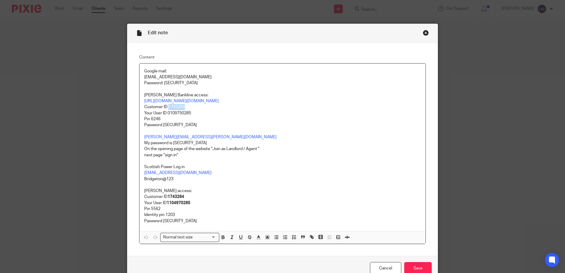
drag, startPoint x: 167, startPoint y: 107, endPoint x: 188, endPoint y: 105, distance: 21.3
click at [188, 105] on p "Customer ID 1743284" at bounding box center [282, 107] width 277 height 6
copy p "1743284"
drag, startPoint x: 168, startPoint y: 111, endPoint x: 201, endPoint y: 112, distance: 33.4
click at [201, 112] on p "Your User ID 0109750285" at bounding box center [282, 113] width 277 height 6
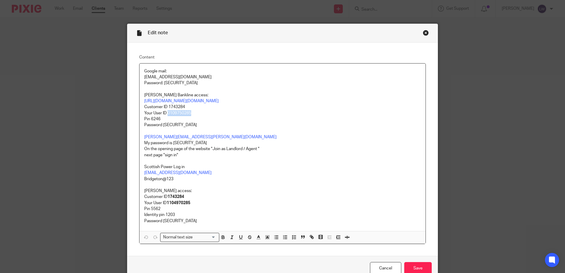
copy p "0109750285"
click at [381, 271] on link "Cancel" at bounding box center [385, 268] width 31 height 13
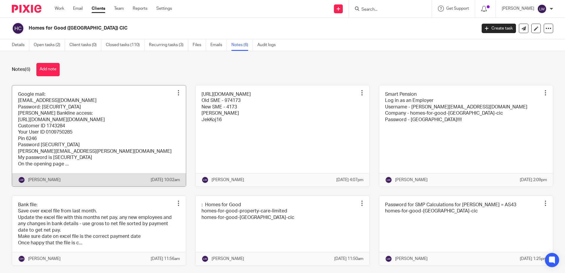
click at [98, 121] on link at bounding box center [99, 135] width 174 height 101
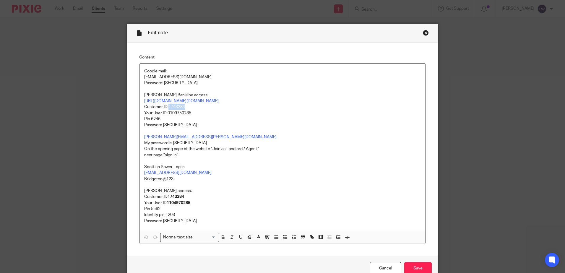
drag, startPoint x: 169, startPoint y: 107, endPoint x: 184, endPoint y: 107, distance: 15.7
click at [184, 107] on p "Customer ID 1743284" at bounding box center [282, 107] width 277 height 6
copy p "1743284"
drag, startPoint x: 166, startPoint y: 114, endPoint x: 201, endPoint y: 113, distance: 35.2
click at [201, 113] on p "Your User ID 0109750285" at bounding box center [282, 113] width 277 height 6
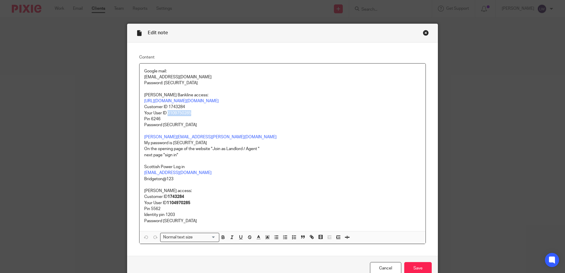
copy p "0109750285"
drag, startPoint x: 171, startPoint y: 107, endPoint x: 190, endPoint y: 107, distance: 18.9
click at [190, 107] on p "Customer ID 1743284" at bounding box center [282, 107] width 277 height 6
copy p "1743284"
drag, startPoint x: 166, startPoint y: 112, endPoint x: 194, endPoint y: 113, distance: 27.5
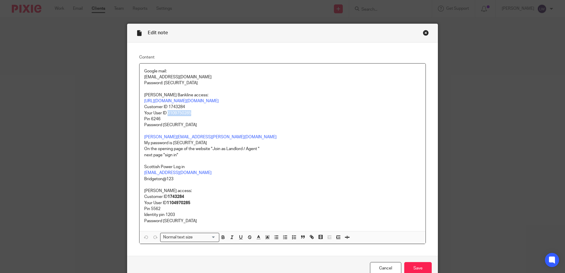
click at [194, 113] on p "Your User ID 0109750285" at bounding box center [282, 113] width 277 height 6
copy p "0109750285"
drag, startPoint x: 141, startPoint y: 101, endPoint x: 251, endPoint y: 101, distance: 110.0
click at [251, 101] on div "Google mail: Payme@homesforgood.org.uk Password: ElephantOrange23 Lorna Banklin…" at bounding box center [283, 148] width 286 height 168
copy link "https://www.bankline.rbs.com/CWSLogon/logon.do"
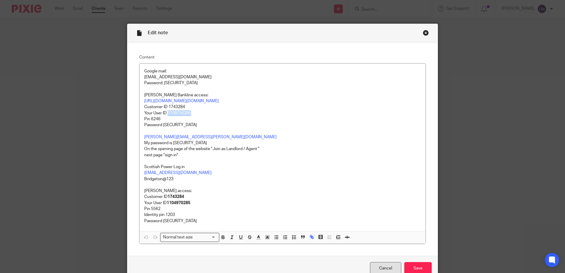
click at [388, 269] on link "Cancel" at bounding box center [385, 268] width 31 height 13
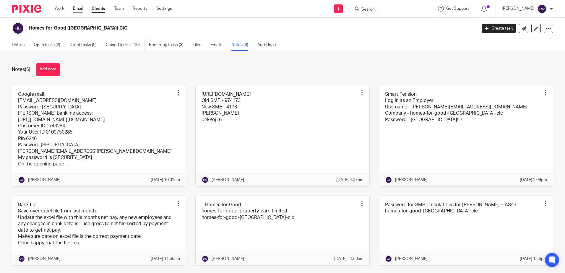
click at [81, 8] on link "Email" at bounding box center [78, 9] width 10 height 6
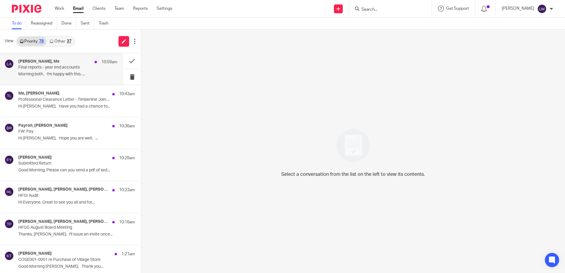
click at [48, 67] on p "Final reports - year end accounts" at bounding box center [57, 67] width 79 height 5
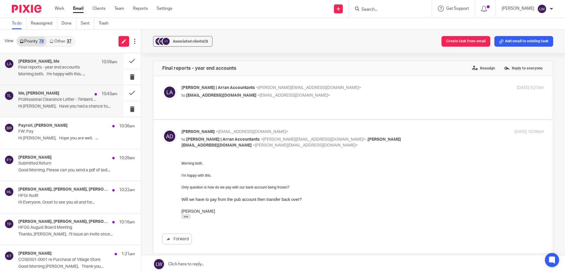
click at [48, 104] on p "Hi Lorna, Have you had a chance to..." at bounding box center [67, 106] width 99 height 5
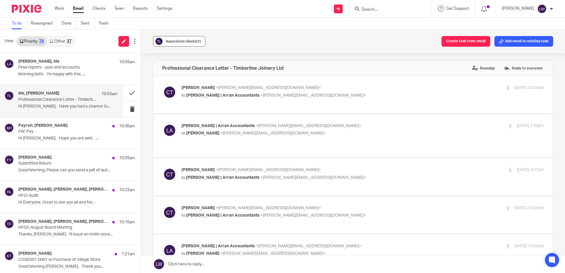
click at [178, 37] on button "Associated clients (1)" at bounding box center [179, 41] width 52 height 11
click at [127, 94] on button at bounding box center [132, 93] width 18 height 16
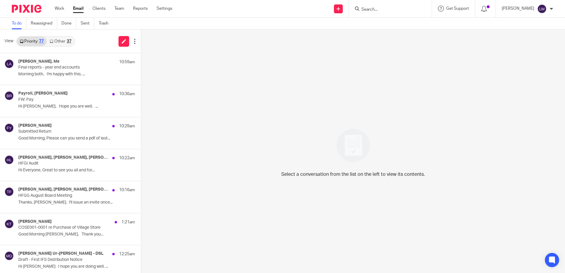
click at [53, 37] on link "Other 37" at bounding box center [60, 41] width 27 height 9
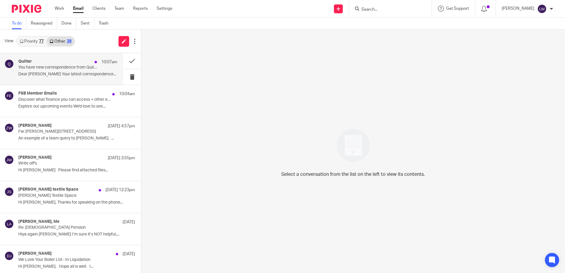
click at [65, 70] on p "You have new correspondence from Quilter" at bounding box center [57, 67] width 79 height 5
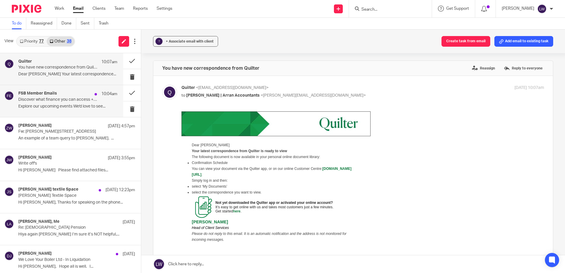
click at [58, 98] on p "Discover what finance you can access + other exciting events near you" at bounding box center [57, 99] width 79 height 5
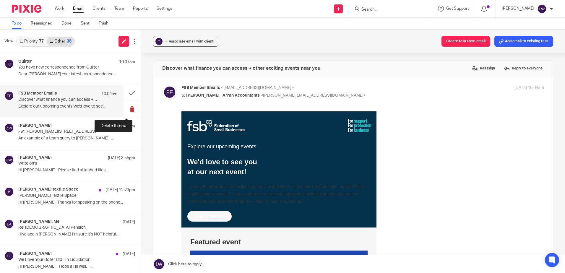
click at [126, 109] on button at bounding box center [132, 109] width 18 height 16
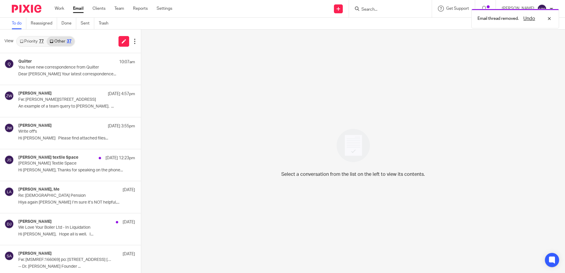
click at [36, 37] on link "Priority 77" at bounding box center [32, 41] width 30 height 9
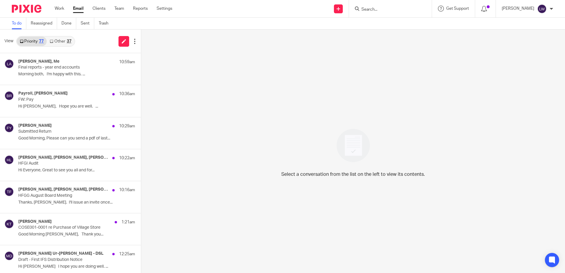
click at [79, 9] on link "Email" at bounding box center [78, 9] width 11 height 6
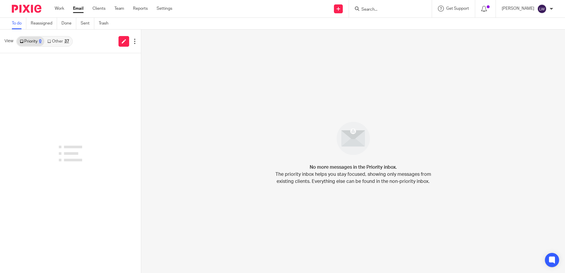
click at [61, 37] on link "Other 37" at bounding box center [57, 41] width 27 height 9
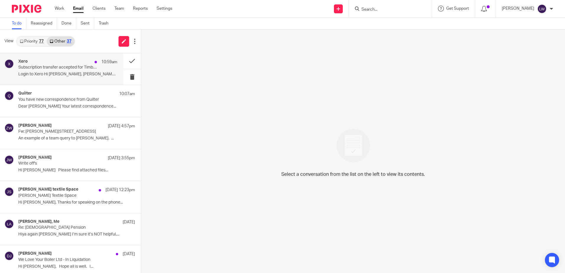
click at [58, 75] on p "Login to Xero Hi [PERSON_NAME], [PERSON_NAME] has..." at bounding box center [67, 74] width 99 height 5
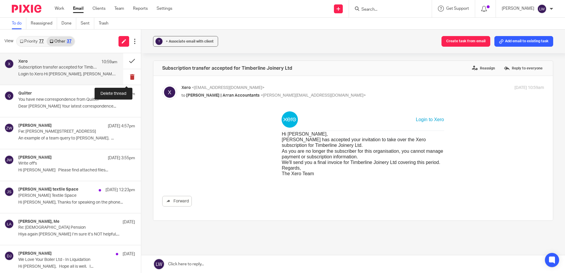
click at [127, 78] on button at bounding box center [132, 77] width 18 height 16
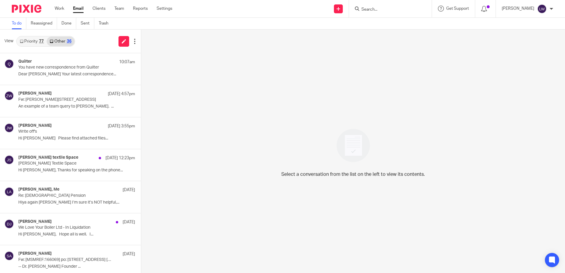
click at [35, 38] on link "Priority 77" at bounding box center [32, 41] width 30 height 9
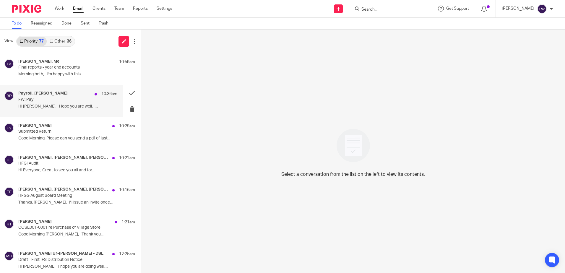
click at [53, 101] on p "FW: Pay" at bounding box center [57, 99] width 79 height 5
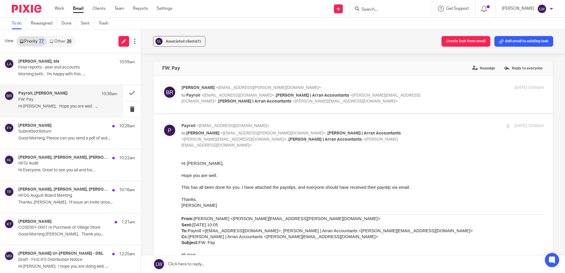
click at [53, 101] on p "FW: Pay" at bounding box center [57, 99] width 79 height 5
click at [126, 109] on button at bounding box center [132, 109] width 18 height 16
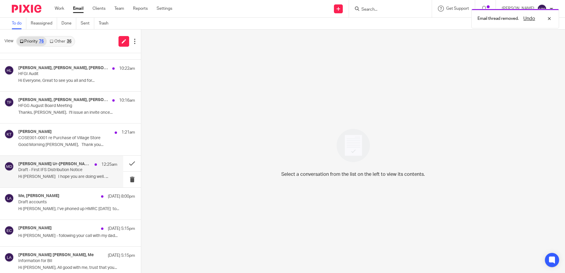
scroll to position [59, 0]
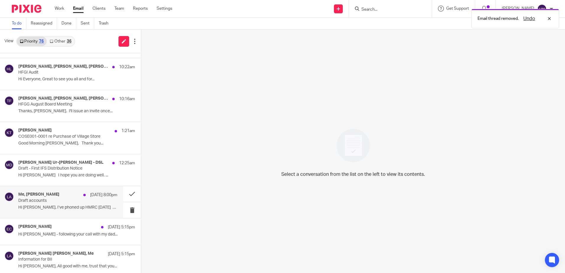
click at [67, 207] on p "Hi [PERSON_NAME], I’ve phoned up HMRC [DATE] to..." at bounding box center [67, 207] width 99 height 5
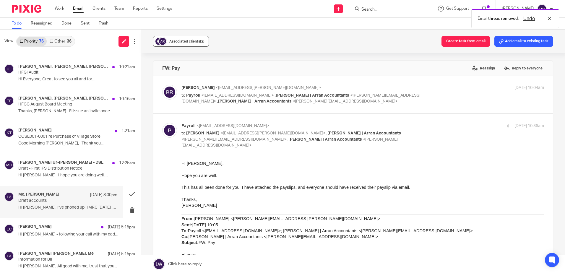
click at [185, 43] on span "Associated clients (2)" at bounding box center [186, 42] width 35 height 4
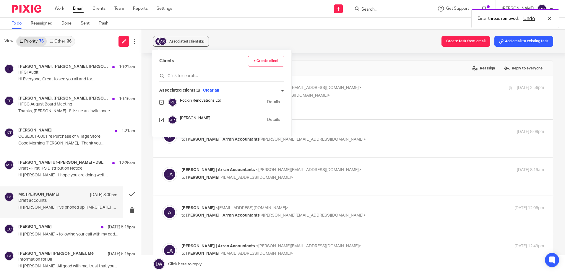
scroll to position [0, 0]
click at [163, 120] on input "checkbox" at bounding box center [161, 120] width 4 height 4
checkbox input "false"
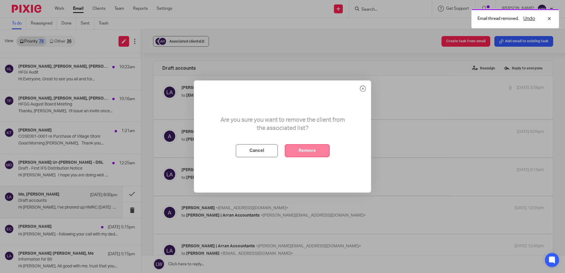
click at [304, 148] on button "Remove" at bounding box center [307, 150] width 45 height 13
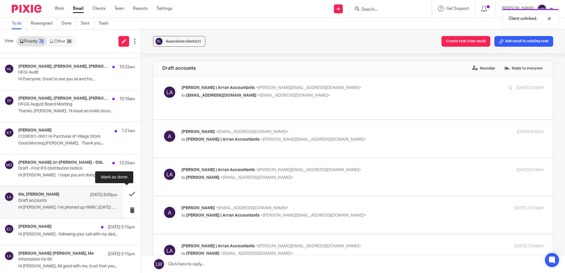
click at [127, 194] on button at bounding box center [132, 194] width 18 height 16
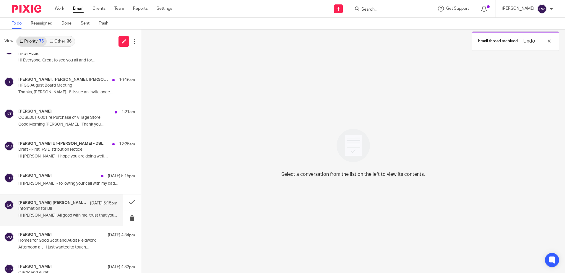
scroll to position [89, 0]
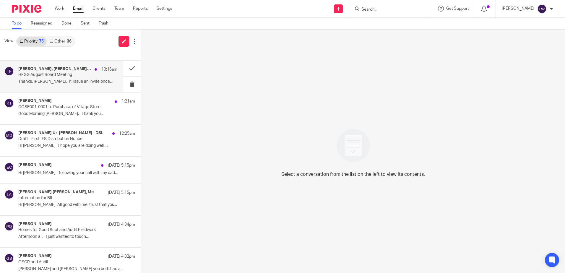
click at [66, 79] on div "Terri Ferris, Alex Pollock, Craig D Menzies, Me 10:16am HFGG August Board Meeti…" at bounding box center [67, 77] width 99 height 20
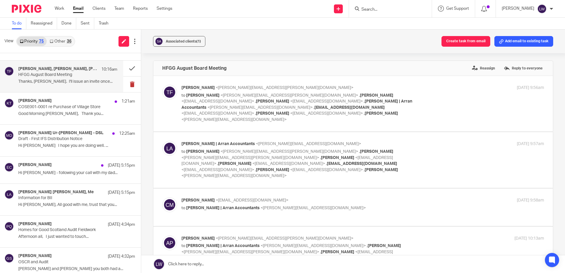
scroll to position [0, 0]
click at [126, 85] on button at bounding box center [132, 85] width 18 height 16
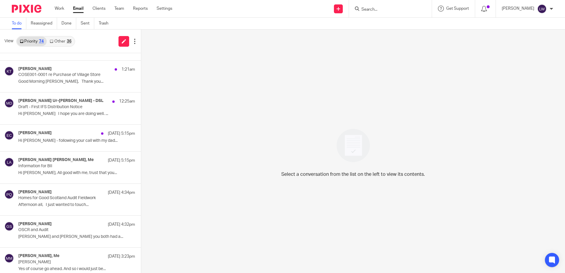
click at [387, 9] on input "Search" at bounding box center [387, 9] width 53 height 5
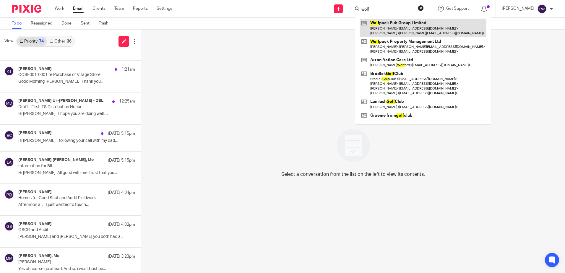
type input "wolf"
click at [414, 22] on link at bounding box center [423, 28] width 127 height 18
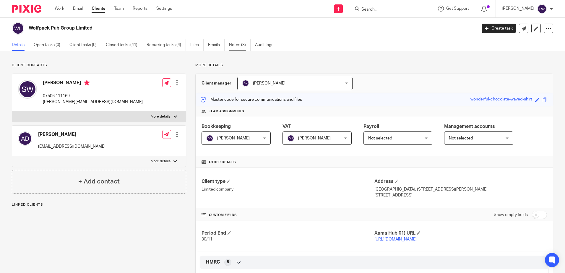
click at [240, 43] on link "Notes (3)" at bounding box center [240, 45] width 22 height 12
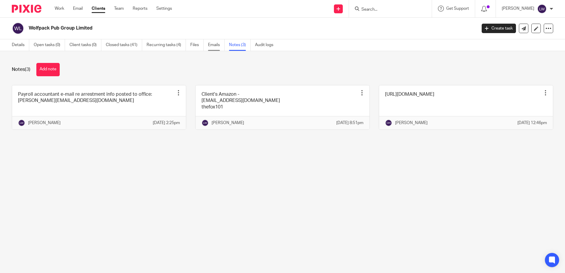
click at [218, 46] on link "Emails" at bounding box center [216, 45] width 17 height 12
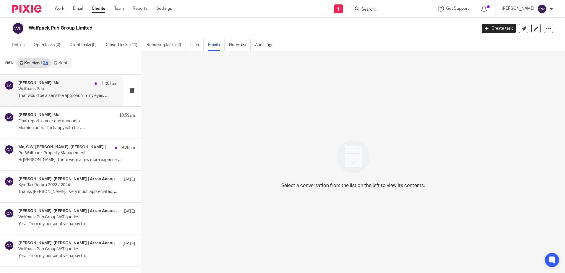
click at [41, 91] on p "Wolfpack Pub" at bounding box center [57, 89] width 79 height 5
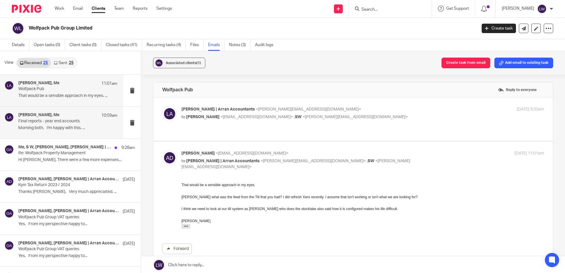
click at [40, 123] on p "Final reports - year end accounts" at bounding box center [57, 121] width 79 height 5
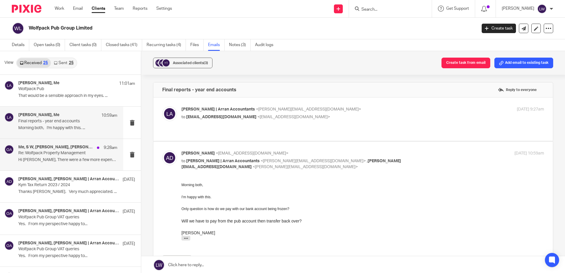
click at [54, 159] on p "Hi [PERSON_NAME], There were a few more expenses..." at bounding box center [67, 160] width 99 height 5
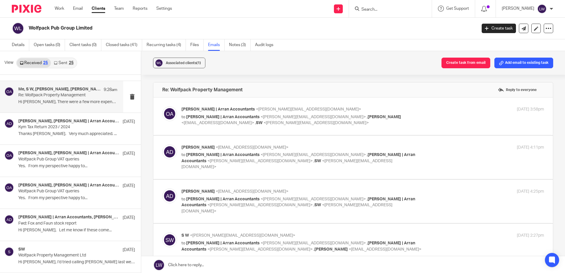
scroll to position [59, 0]
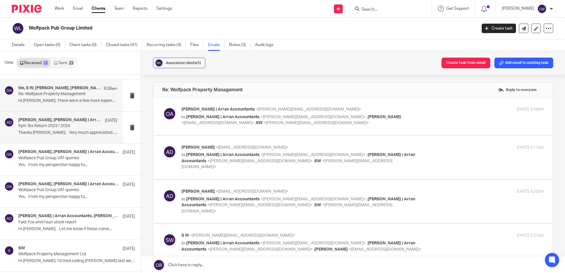
click at [55, 128] on p "Kym Tax Return 2023 / 2024" at bounding box center [57, 126] width 79 height 5
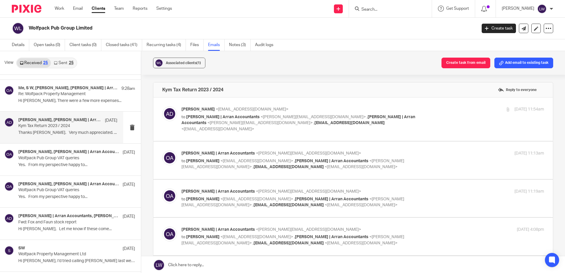
scroll to position [89, 0]
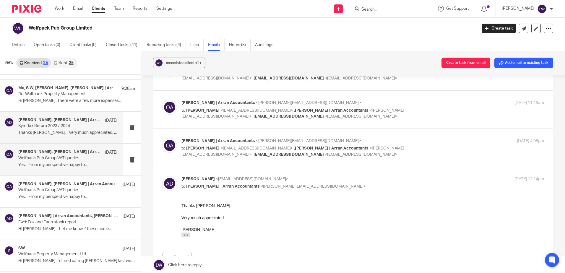
click at [31, 165] on p "Yes. From my perspective happy to..." at bounding box center [67, 165] width 99 height 5
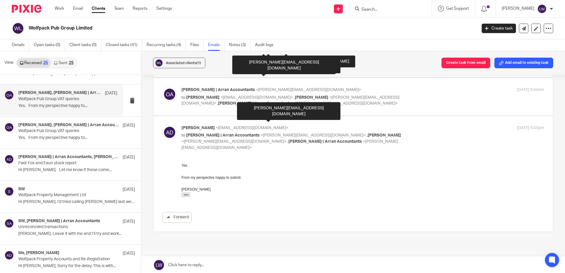
scroll to position [237, 0]
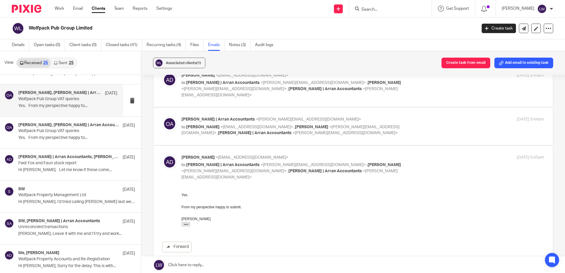
click at [293, 131] on span "<[PERSON_NAME][EMAIL_ADDRESS][DOMAIN_NAME]>" at bounding box center [345, 133] width 105 height 4
checkbox input "true"
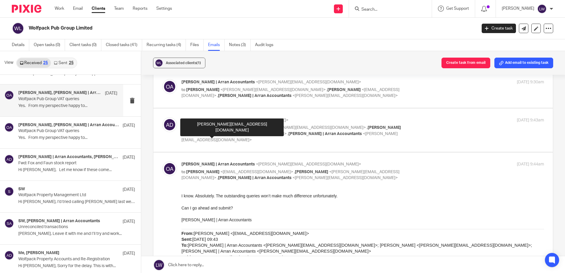
scroll to position [177, 0]
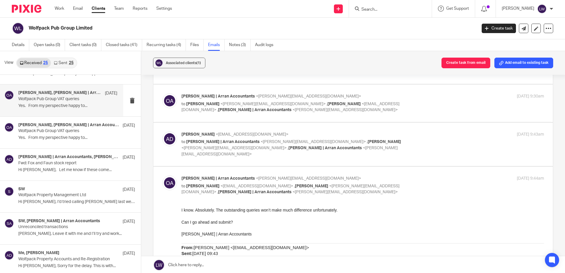
click at [216, 132] on span "<[EMAIL_ADDRESS][DOMAIN_NAME]>" at bounding box center [252, 134] width 73 height 4
checkbox input "true"
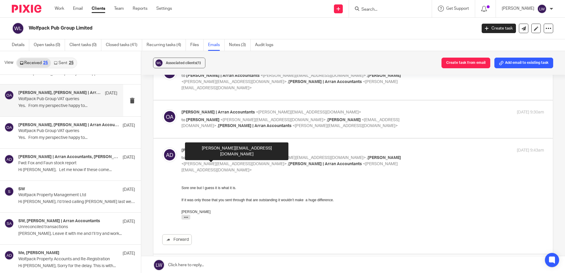
scroll to position [148, 0]
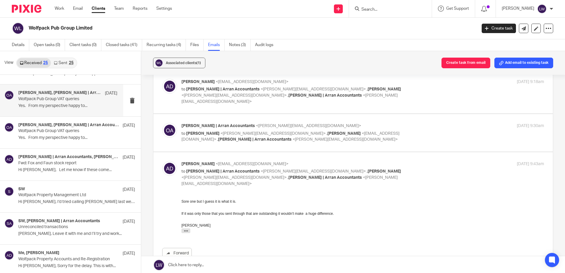
click at [207, 131] on p "to [PERSON_NAME] <[PERSON_NAME][EMAIL_ADDRESS][DOMAIN_NAME]> , [PERSON_NAME] <[…" at bounding box center [303, 137] width 242 height 12
checkbox input "true"
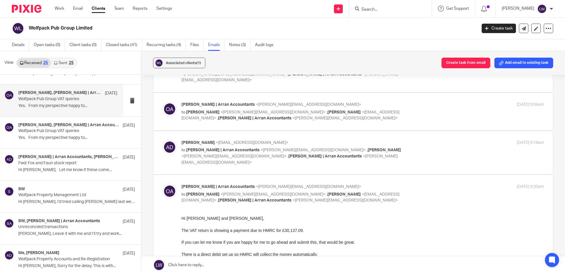
scroll to position [59, 0]
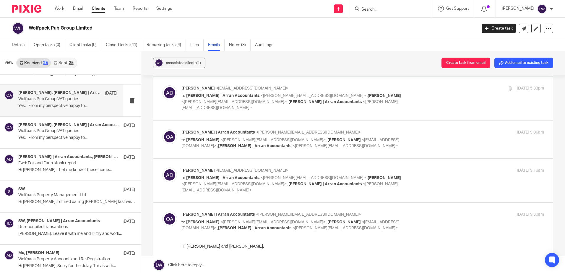
click at [216, 169] on span "<[EMAIL_ADDRESS][DOMAIN_NAME]>" at bounding box center [252, 171] width 73 height 4
checkbox input "true"
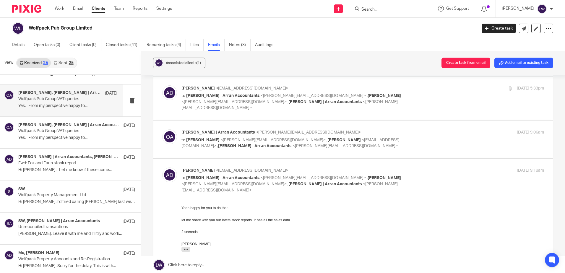
scroll to position [0, 0]
click at [186, 250] on icon "button" at bounding box center [186, 249] width 4 height 4
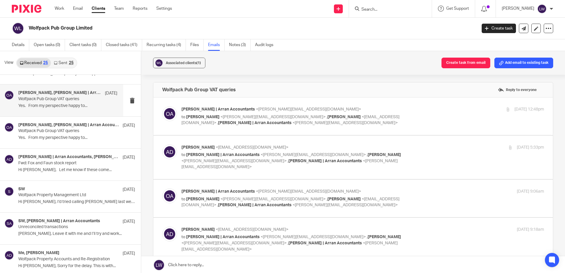
click at [209, 196] on p "to [PERSON_NAME] <[PERSON_NAME][EMAIL_ADDRESS][DOMAIN_NAME]> , [PERSON_NAME] <[…" at bounding box center [303, 202] width 242 height 12
checkbox input "true"
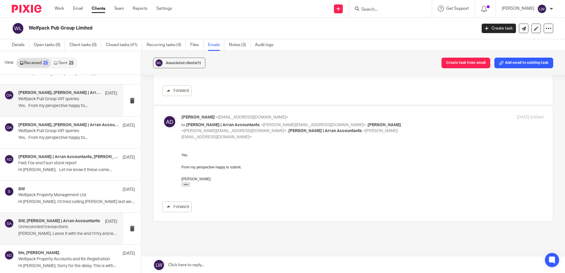
scroll to position [1, 0]
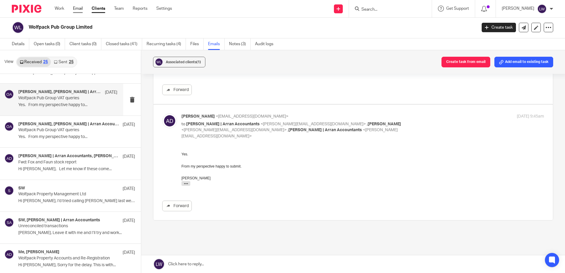
click at [80, 8] on link "Email" at bounding box center [78, 9] width 10 height 6
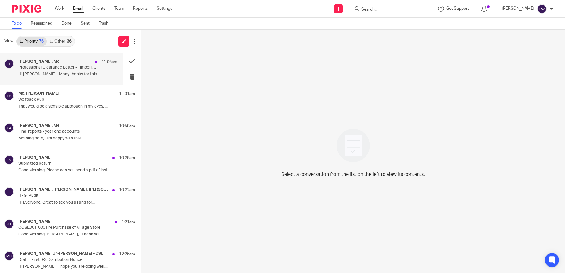
click at [46, 69] on p "Professional Clearance Letter - Timberline Joinery Ltd" at bounding box center [57, 67] width 79 height 5
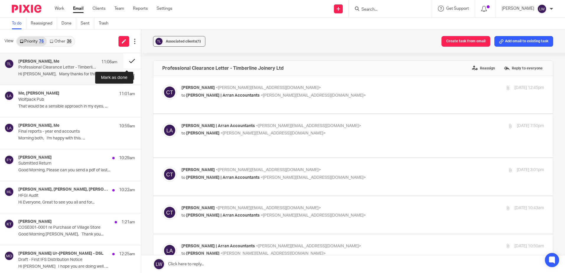
click at [127, 59] on button at bounding box center [132, 61] width 18 height 16
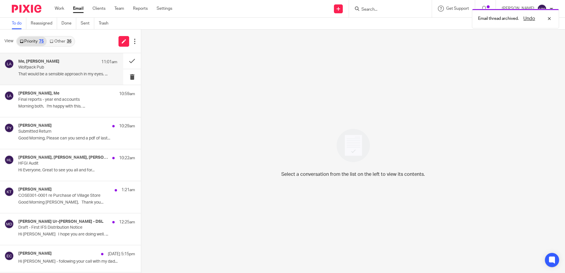
click at [68, 69] on p "Wolfpack Pub" at bounding box center [57, 67] width 79 height 5
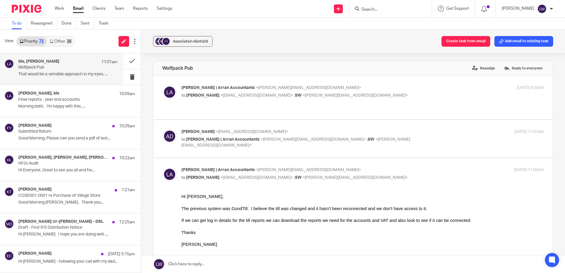
click at [40, 72] on p "That would be a sensible approach in my eyes. ..." at bounding box center [67, 74] width 99 height 5
click at [187, 43] on span "Associated clients (3)" at bounding box center [190, 42] width 35 height 4
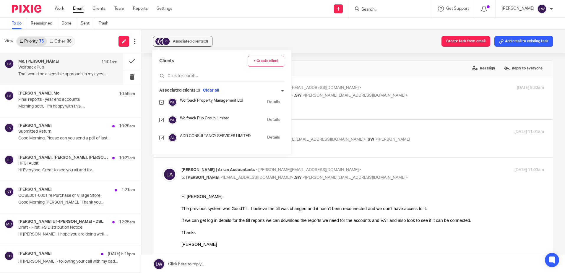
click at [163, 101] on input "checkbox" at bounding box center [161, 102] width 4 height 4
checkbox input "false"
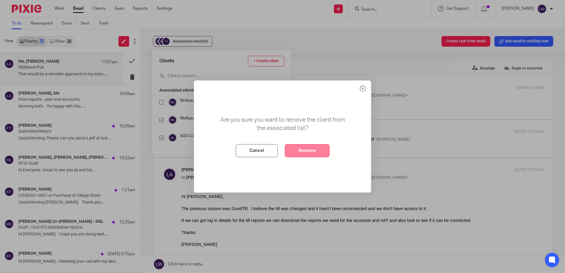
click at [294, 148] on button "Remove" at bounding box center [307, 150] width 45 height 13
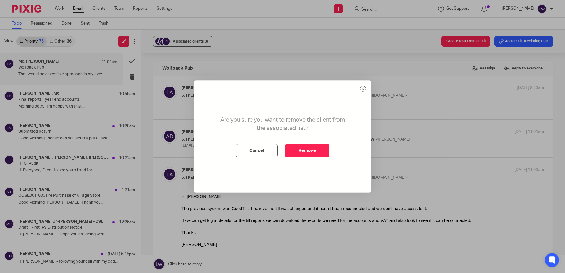
click at [185, 41] on div "Are you sure you want to remove the client from the associated list? Cancel Rem…" at bounding box center [282, 136] width 565 height 273
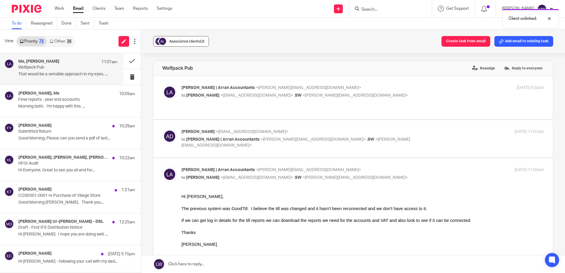
click at [179, 46] on button "Associated clients (2)" at bounding box center [181, 41] width 56 height 11
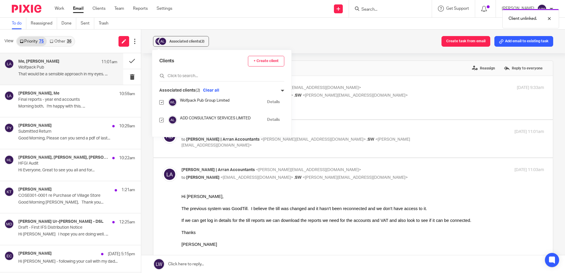
click at [162, 121] on input "checkbox" at bounding box center [161, 120] width 4 height 4
checkbox input "false"
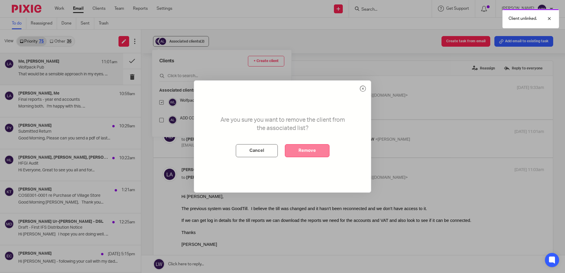
click at [307, 147] on button "Remove" at bounding box center [307, 150] width 45 height 13
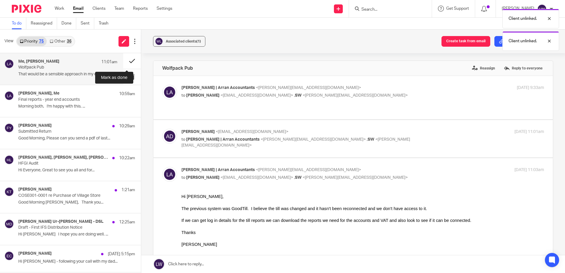
click at [124, 59] on button at bounding box center [132, 61] width 18 height 16
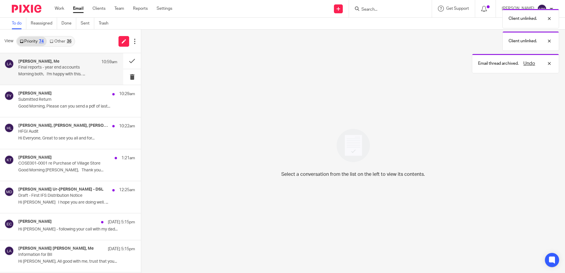
click at [39, 70] on div "Alan Duncan, Me 10:59am Final reports - year end accounts Morning both, I'm hap…" at bounding box center [67, 69] width 99 height 20
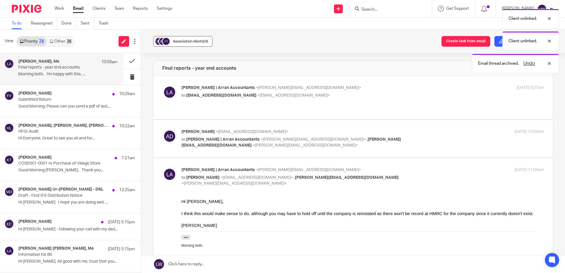
click at [185, 43] on div "Associated clients (3)" at bounding box center [190, 41] width 35 height 6
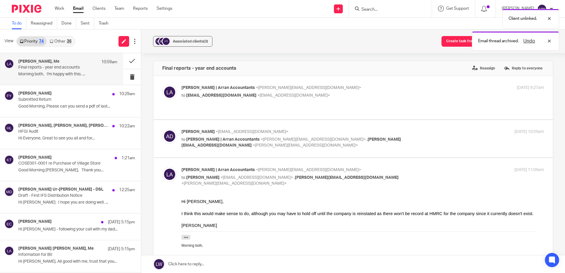
click at [430, 138] on div "Alan Duncan <adduncan@btinternet.com> to Lorna | Arran Accountants <lorna@arran…" at bounding box center [363, 139] width 363 height 20
checkbox input "true"
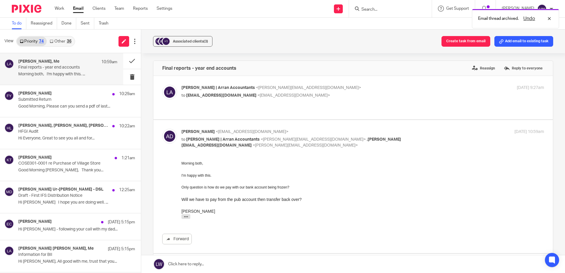
click at [67, 69] on p "Final reports - year end accounts" at bounding box center [57, 67] width 79 height 5
click at [176, 40] on span "Associated clients (3)" at bounding box center [190, 42] width 35 height 4
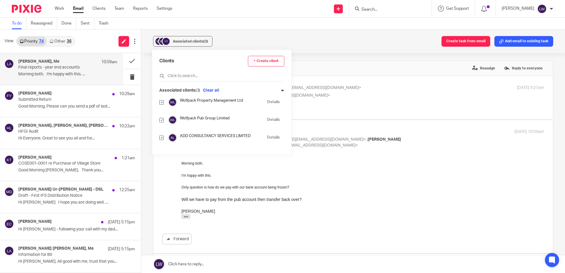
click at [161, 102] on input "checkbox" at bounding box center [161, 102] width 4 height 4
checkbox input "false"
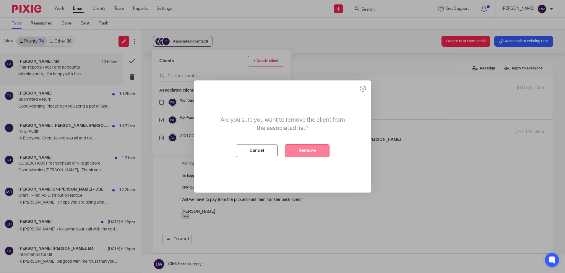
click at [317, 151] on button "Remove" at bounding box center [307, 150] width 45 height 13
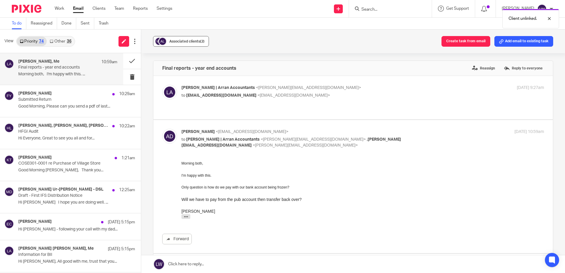
click at [174, 43] on span "Associated clients (2)" at bounding box center [186, 42] width 35 height 4
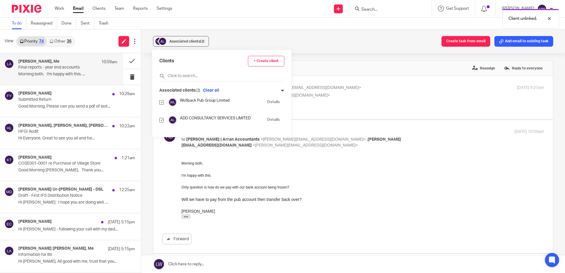
click at [161, 119] on input "checkbox" at bounding box center [161, 120] width 4 height 4
checkbox input "false"
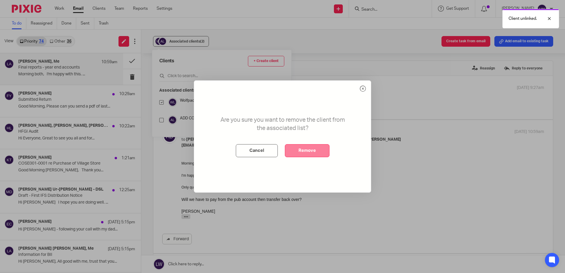
click at [313, 145] on button "Remove" at bounding box center [307, 150] width 45 height 13
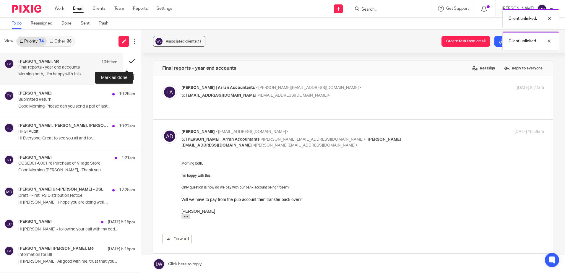
click at [126, 60] on button at bounding box center [132, 61] width 18 height 16
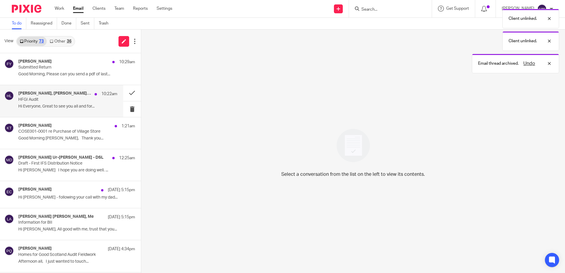
click at [57, 101] on p "HFGI Audit" at bounding box center [57, 99] width 79 height 5
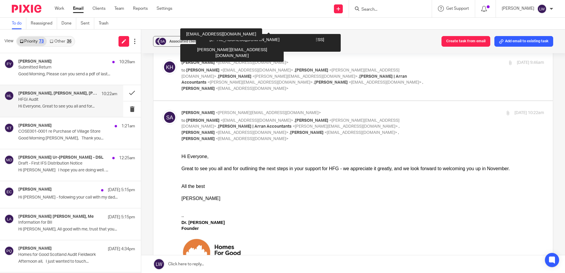
scroll to position [739, 0]
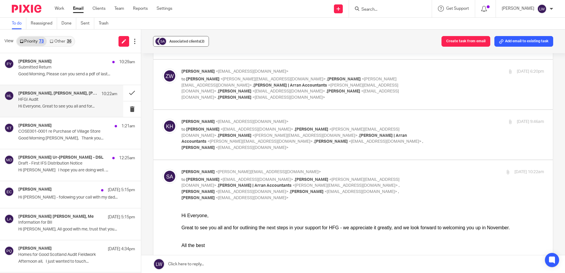
click at [180, 38] on div "Associated clients (2)" at bounding box center [186, 41] width 35 height 6
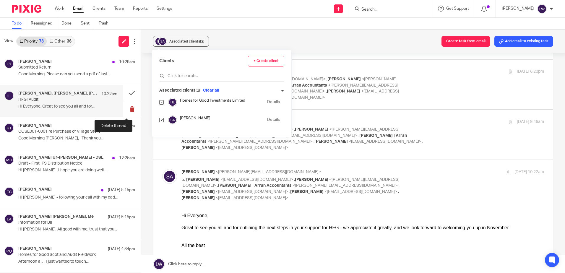
click at [127, 110] on button at bounding box center [132, 109] width 18 height 16
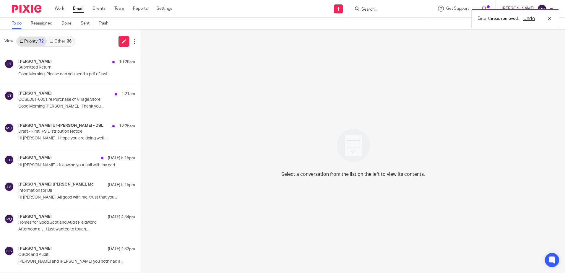
click at [60, 37] on link "Other 36" at bounding box center [60, 41] width 27 height 9
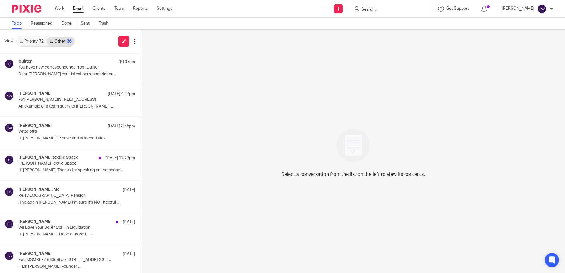
click at [79, 8] on link "Email" at bounding box center [78, 9] width 11 height 6
